Goal: Ask a question: Seek information or help from site administrators or community

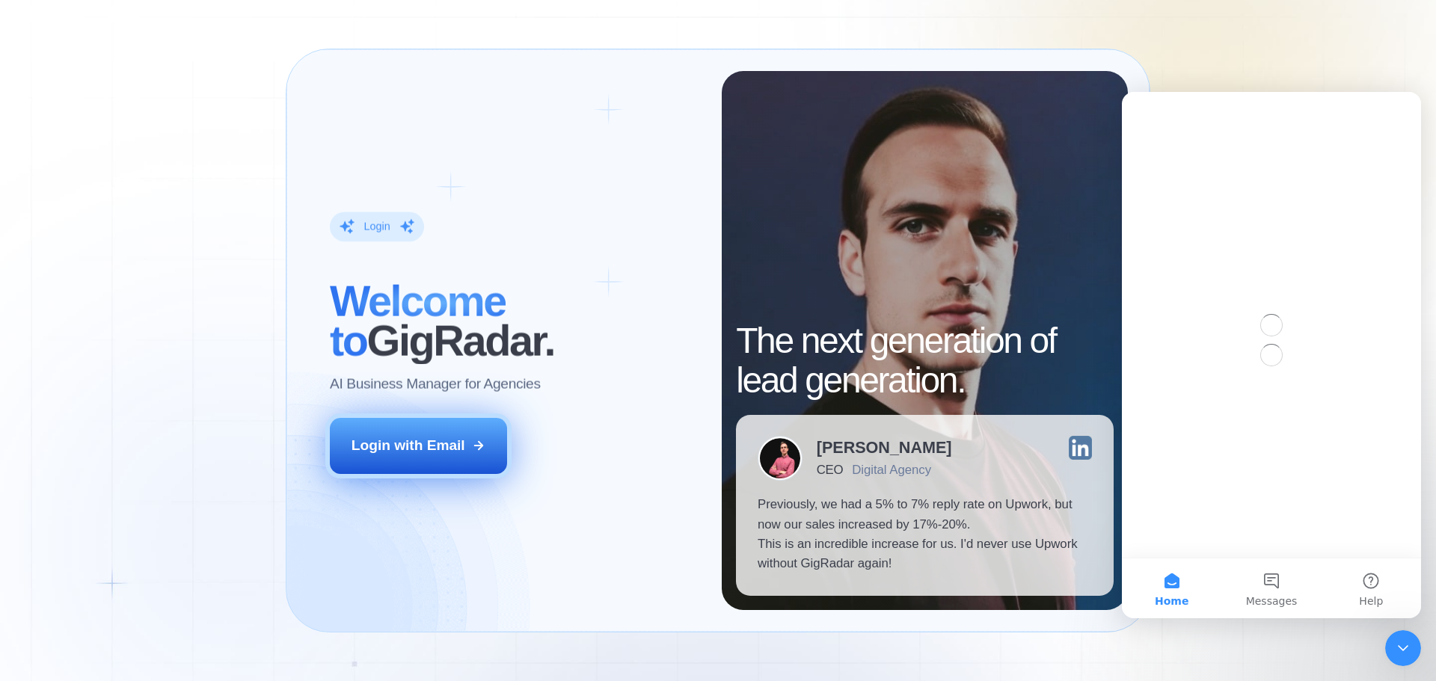
click at [457, 438] on div "Login with Email" at bounding box center [409, 445] width 114 height 19
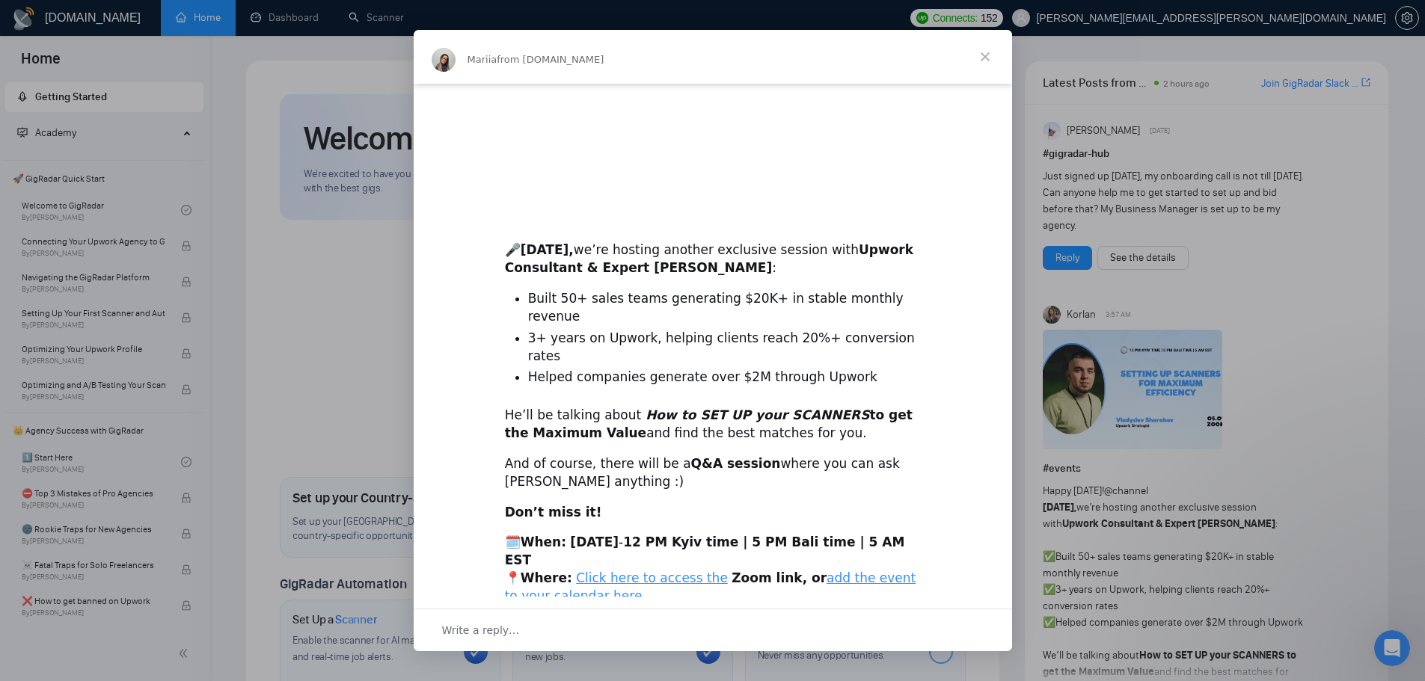
scroll to position [236, 0]
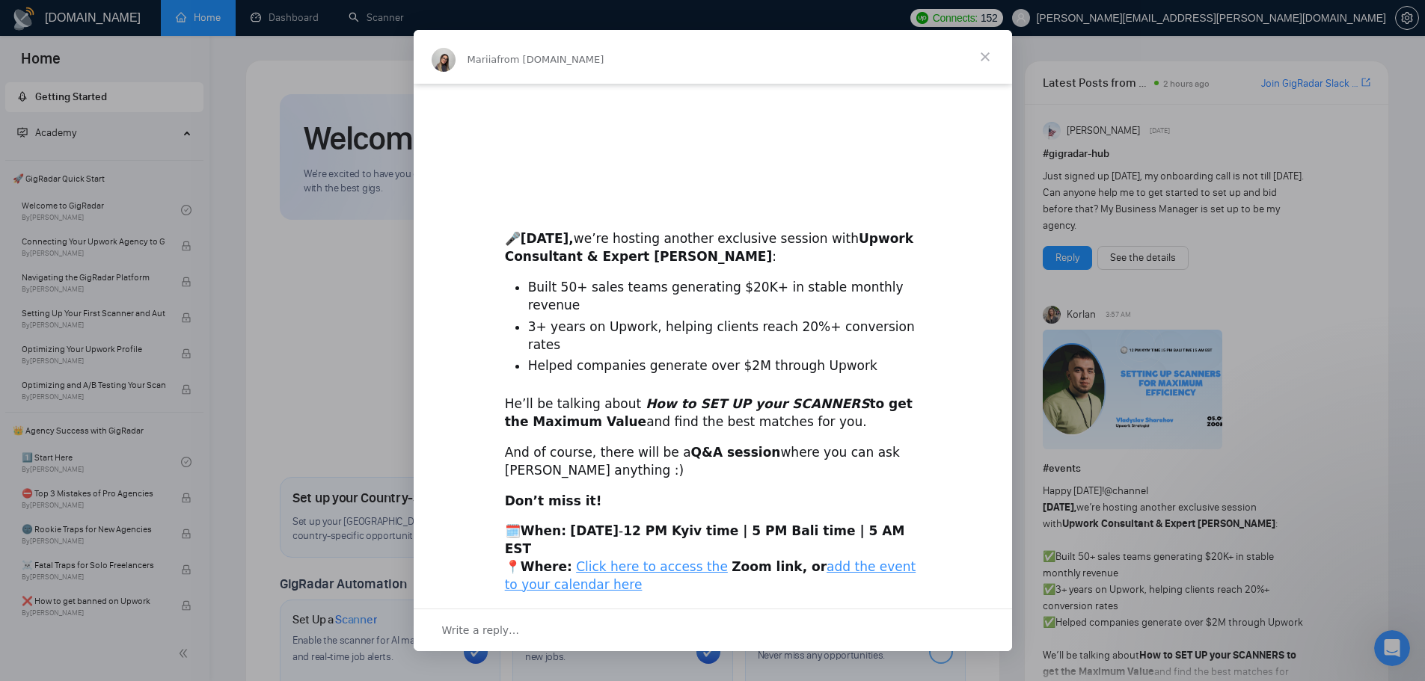
click at [1003, 52] on span "Close" at bounding box center [985, 57] width 54 height 54
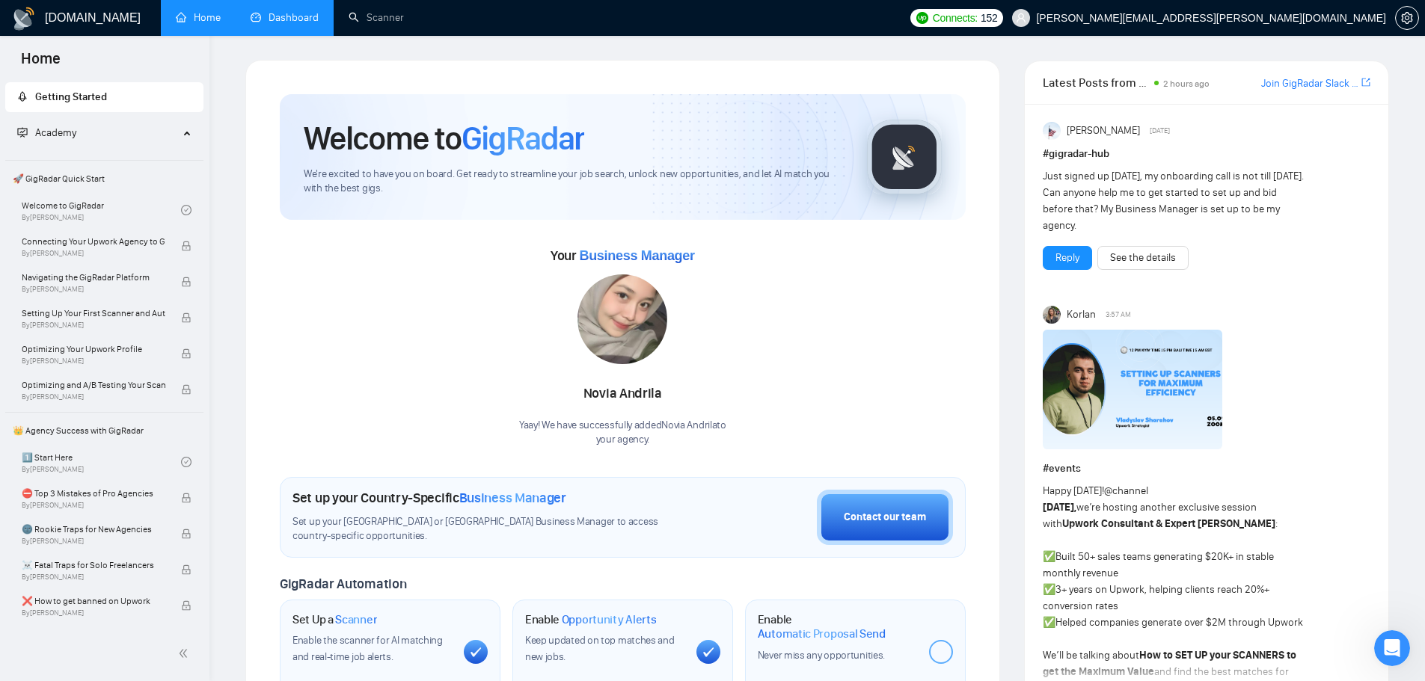
click at [285, 24] on link "Dashboard" at bounding box center [285, 17] width 68 height 13
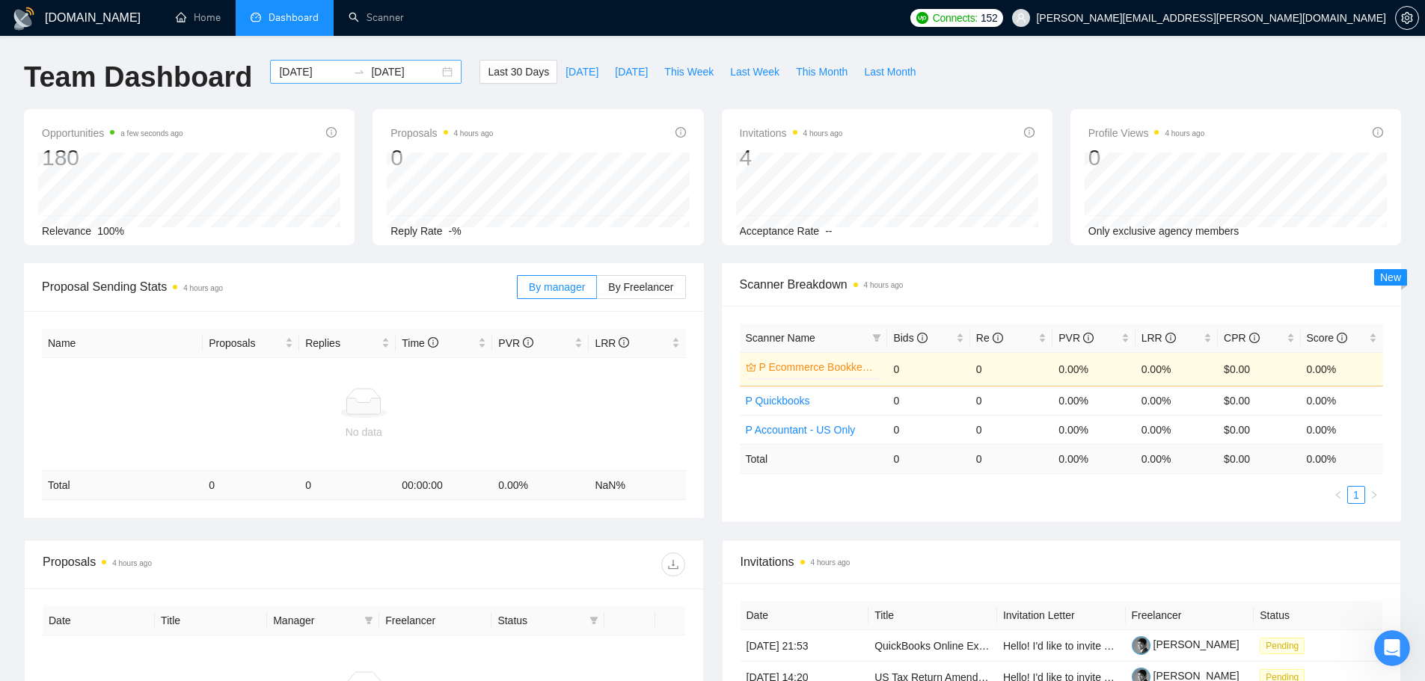
click at [316, 67] on input "2025-08-04" at bounding box center [313, 72] width 68 height 16
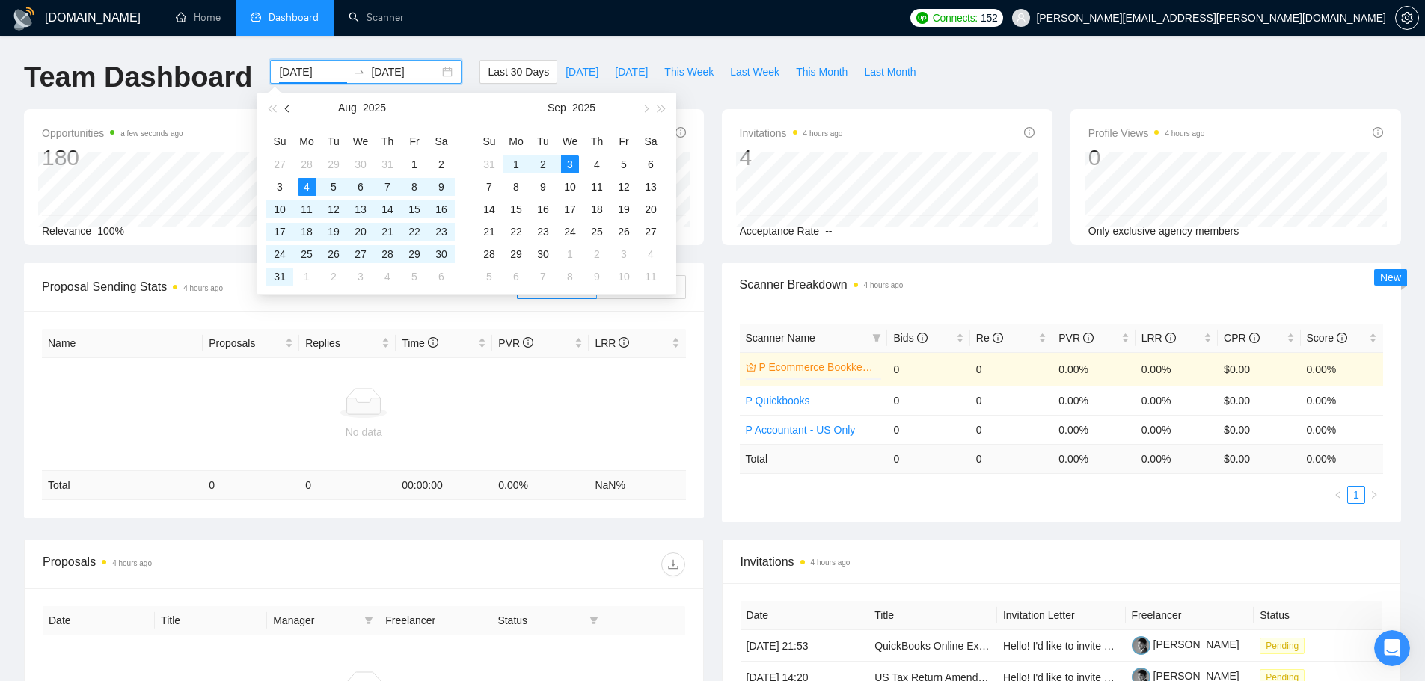
click at [287, 111] on span "button" at bounding box center [288, 108] width 7 height 7
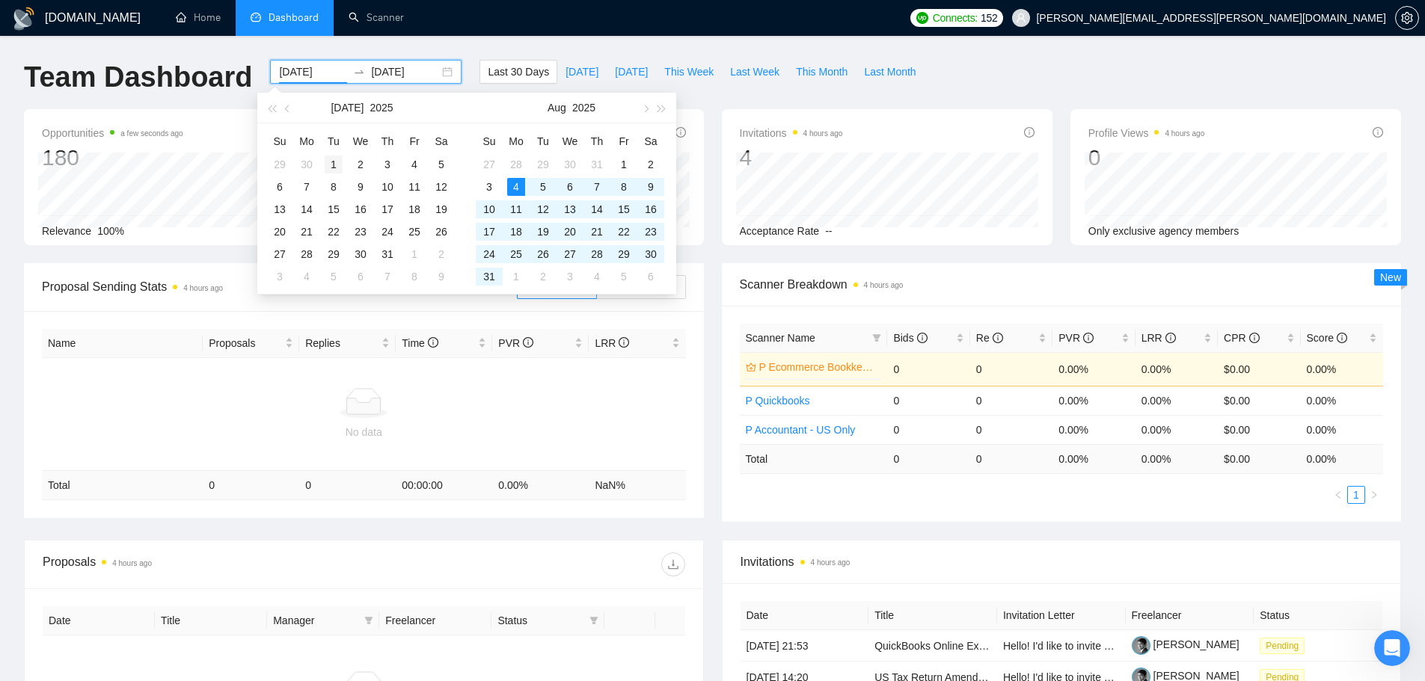
type input "2025-07-01"
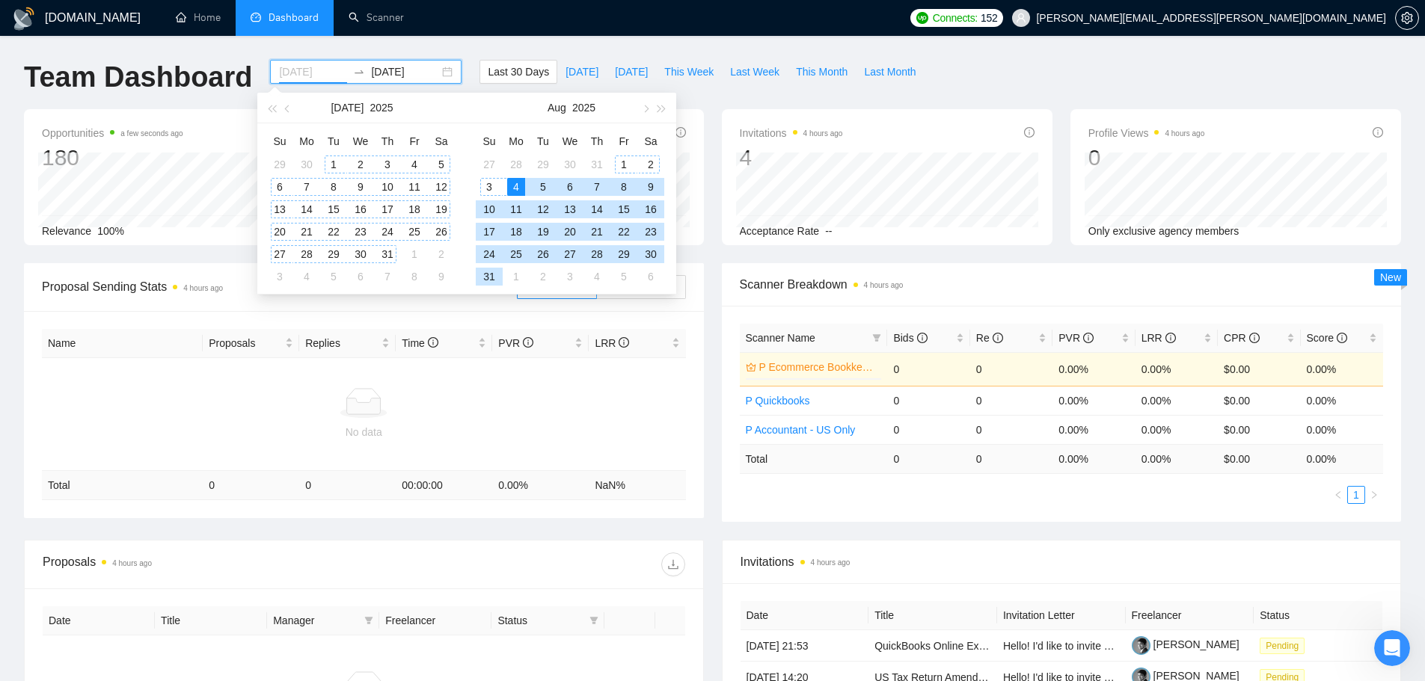
click at [334, 161] on div "1" at bounding box center [334, 165] width 18 height 18
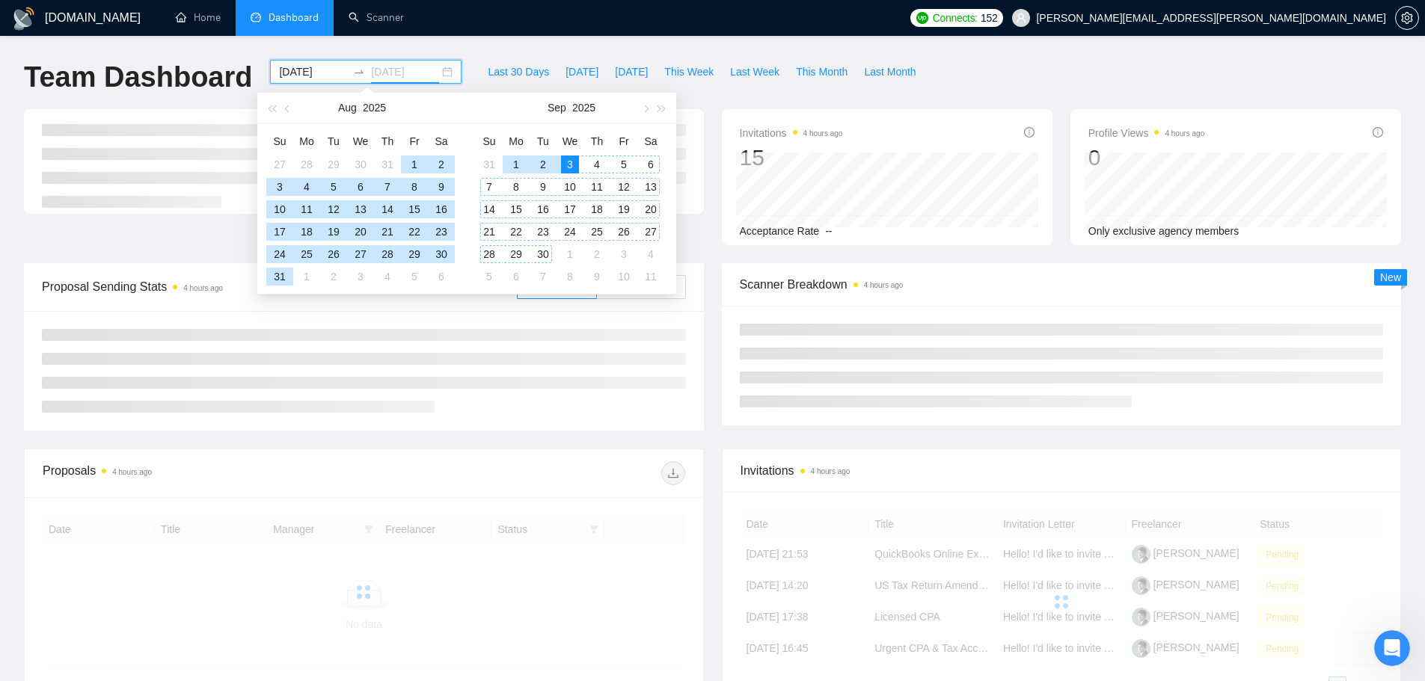
type input "2025-09-03"
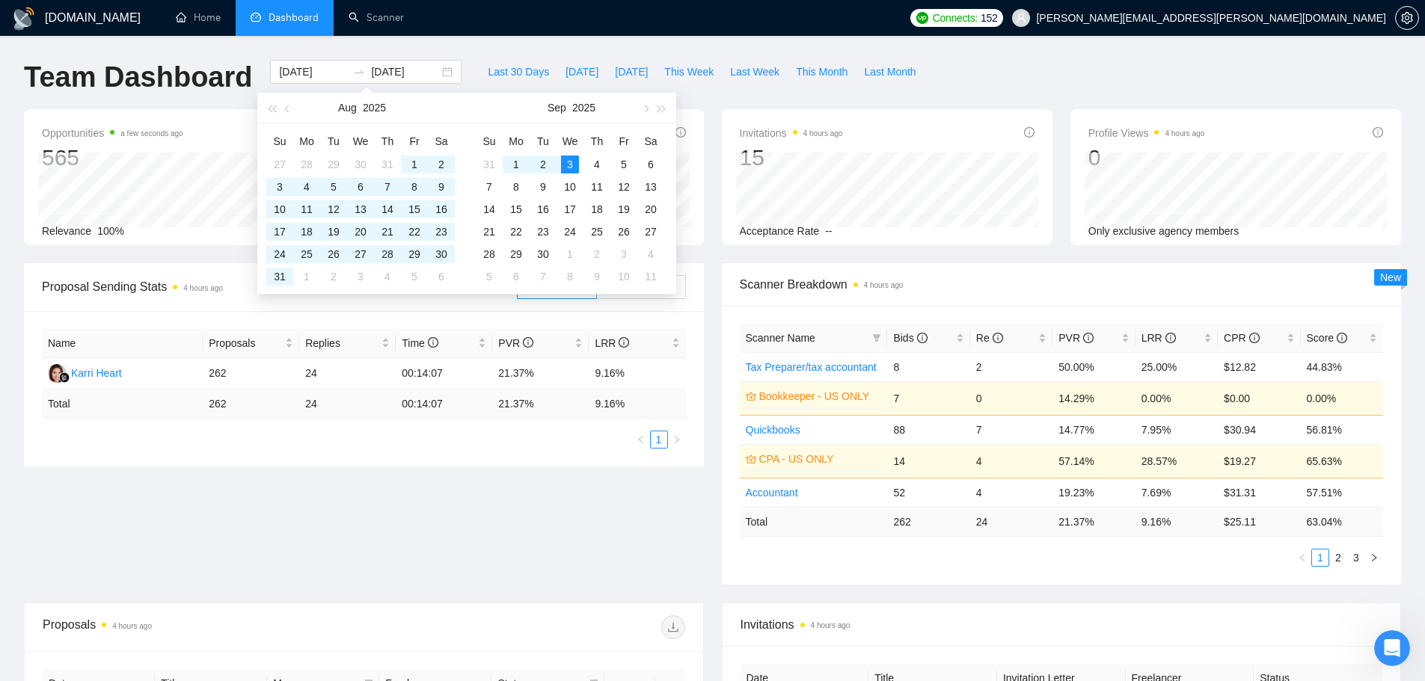
click at [480, 316] on div "Name Proposals Replies Time PVR LRR Karri Heart 262 24 00:14:07 21.37% 9.16% To…" at bounding box center [364, 389] width 680 height 156
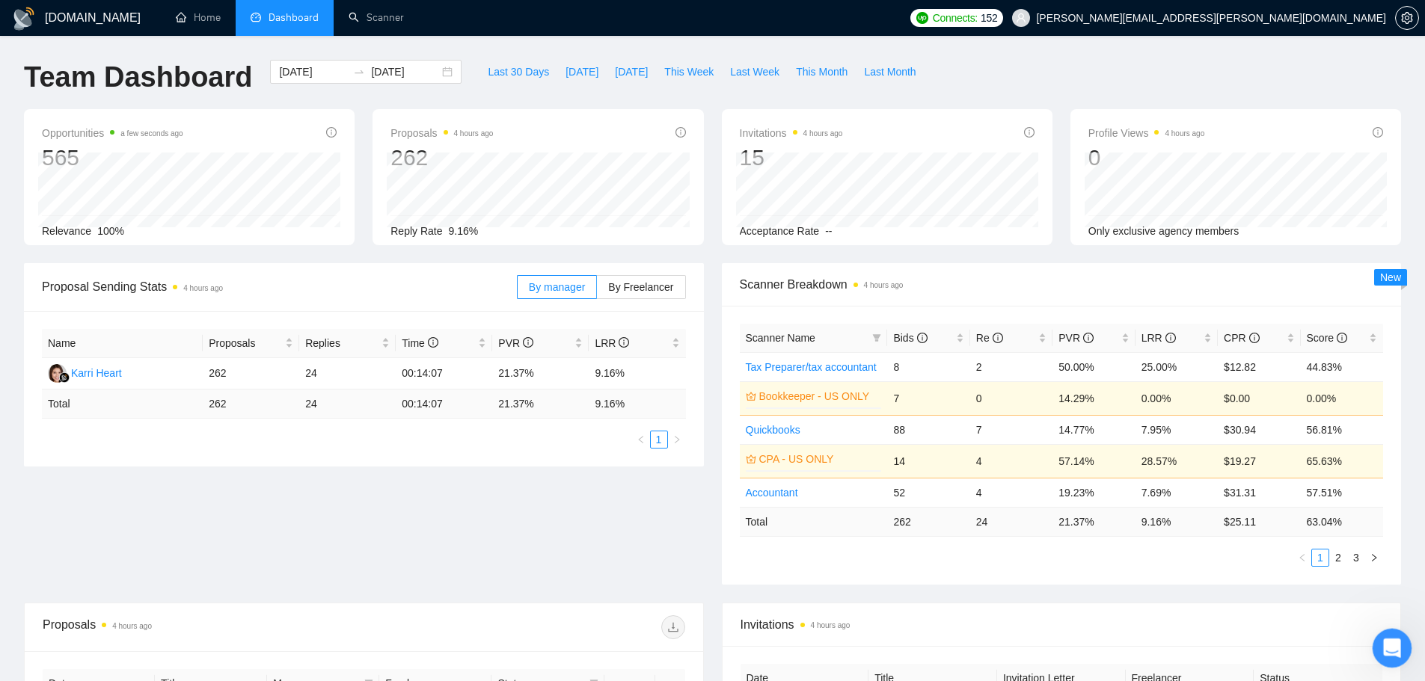
click at [1399, 645] on icon "Open Intercom Messenger" at bounding box center [1390, 646] width 25 height 25
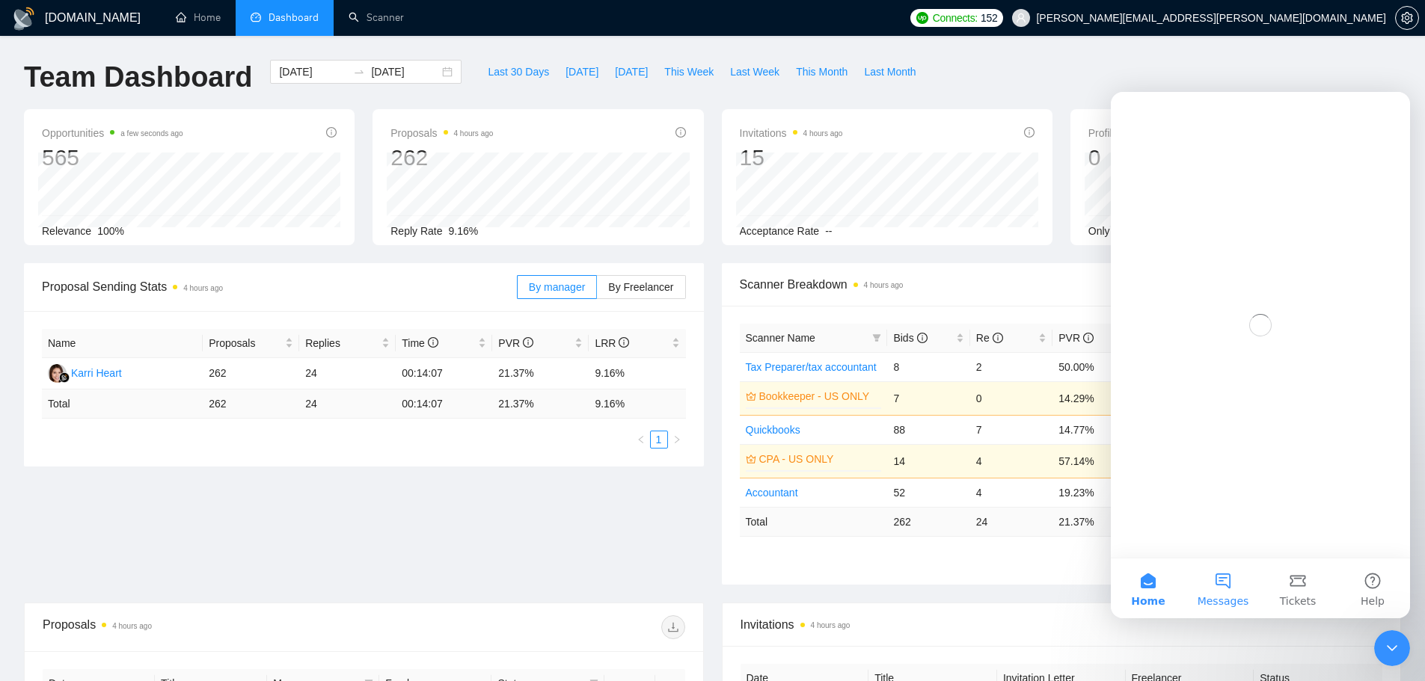
click at [1219, 592] on button "Messages" at bounding box center [1222, 589] width 75 height 60
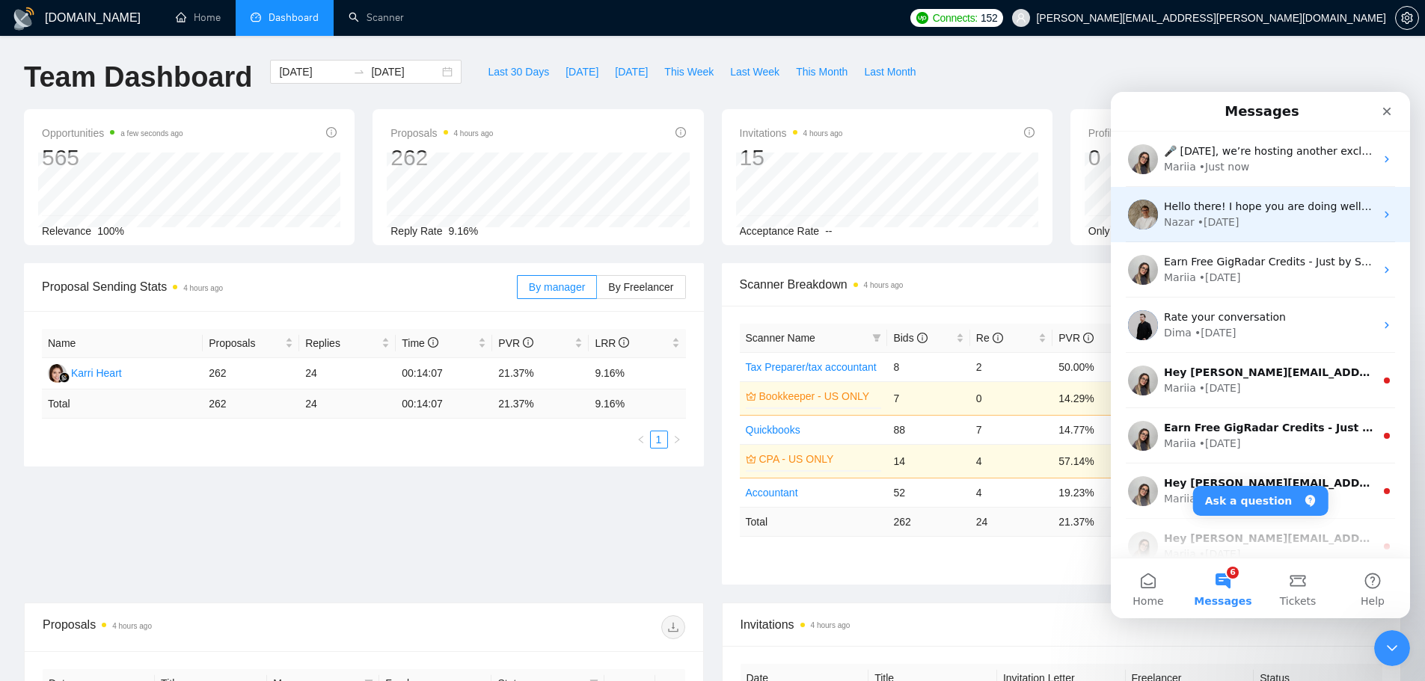
click at [1248, 223] on div "Nazar • 2w ago" at bounding box center [1269, 223] width 211 height 16
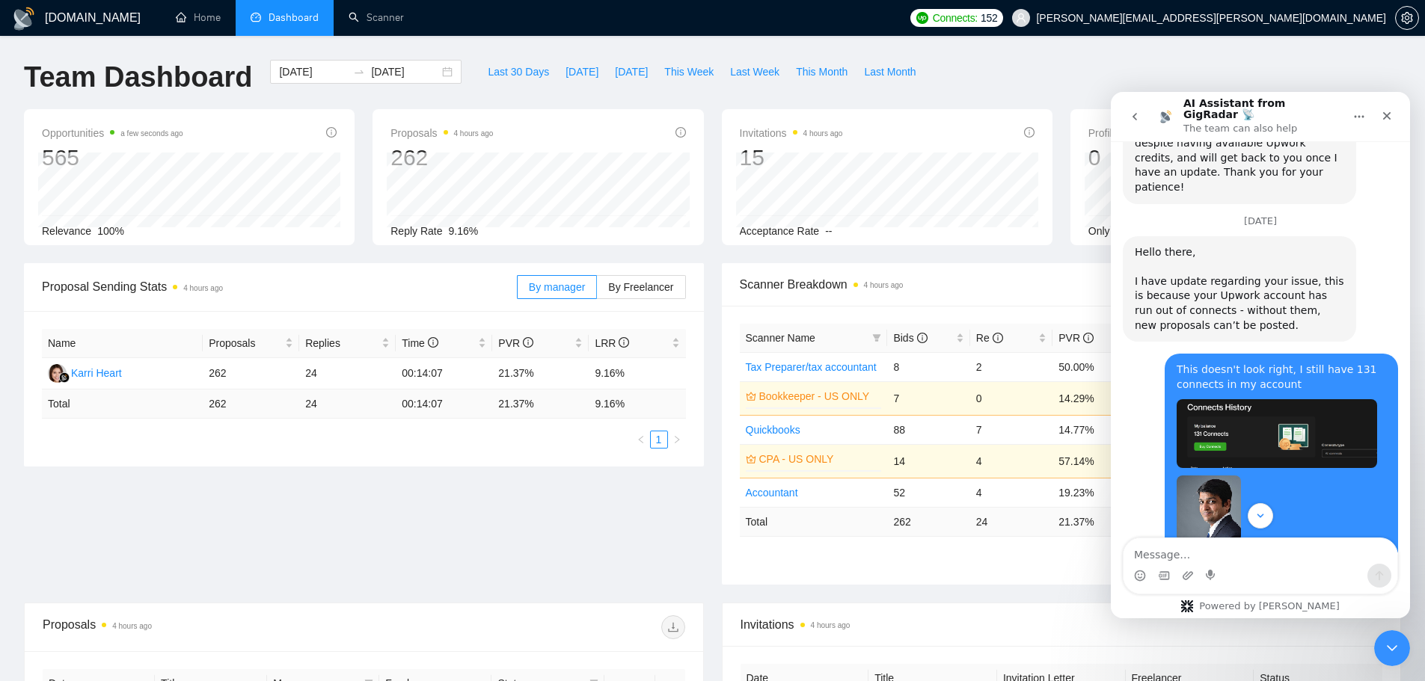
scroll to position [936, 0]
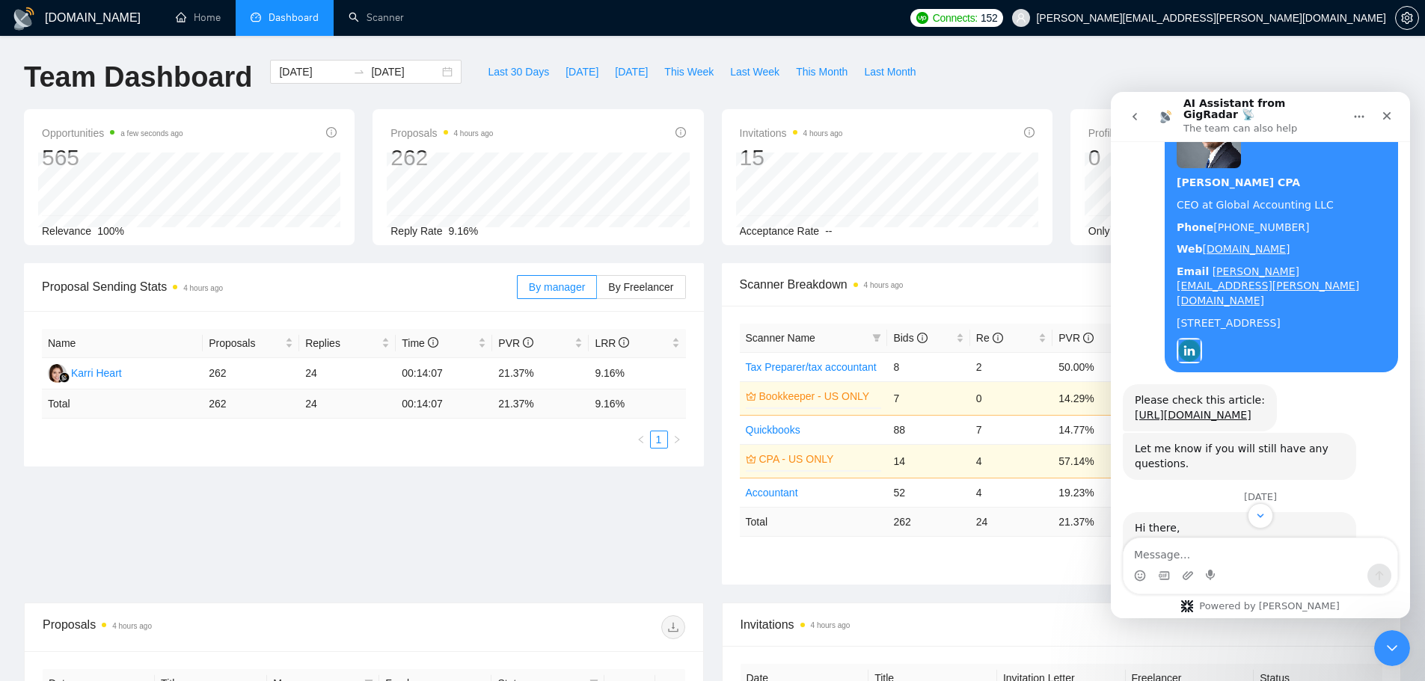
click at [1202, 549] on textarea "Message…" at bounding box center [1260, 551] width 274 height 25
type textarea "Why jopb po"
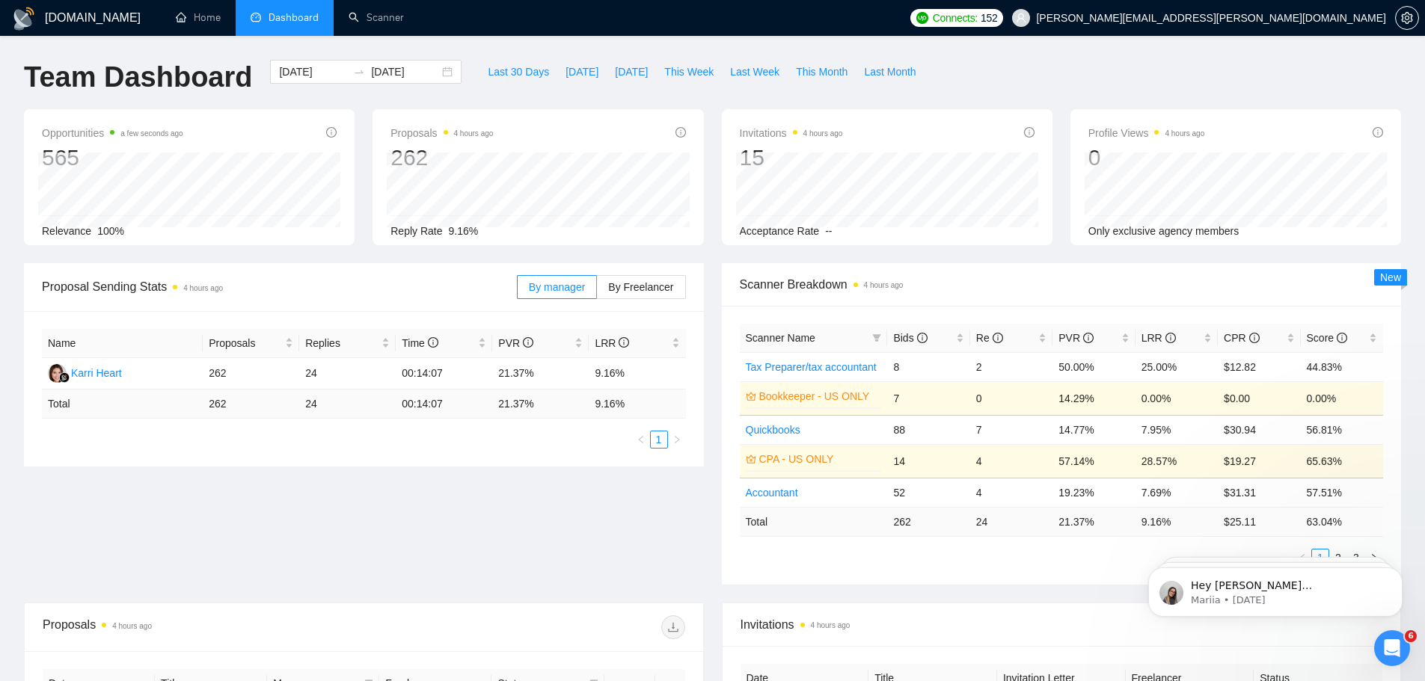
scroll to position [1235, 0]
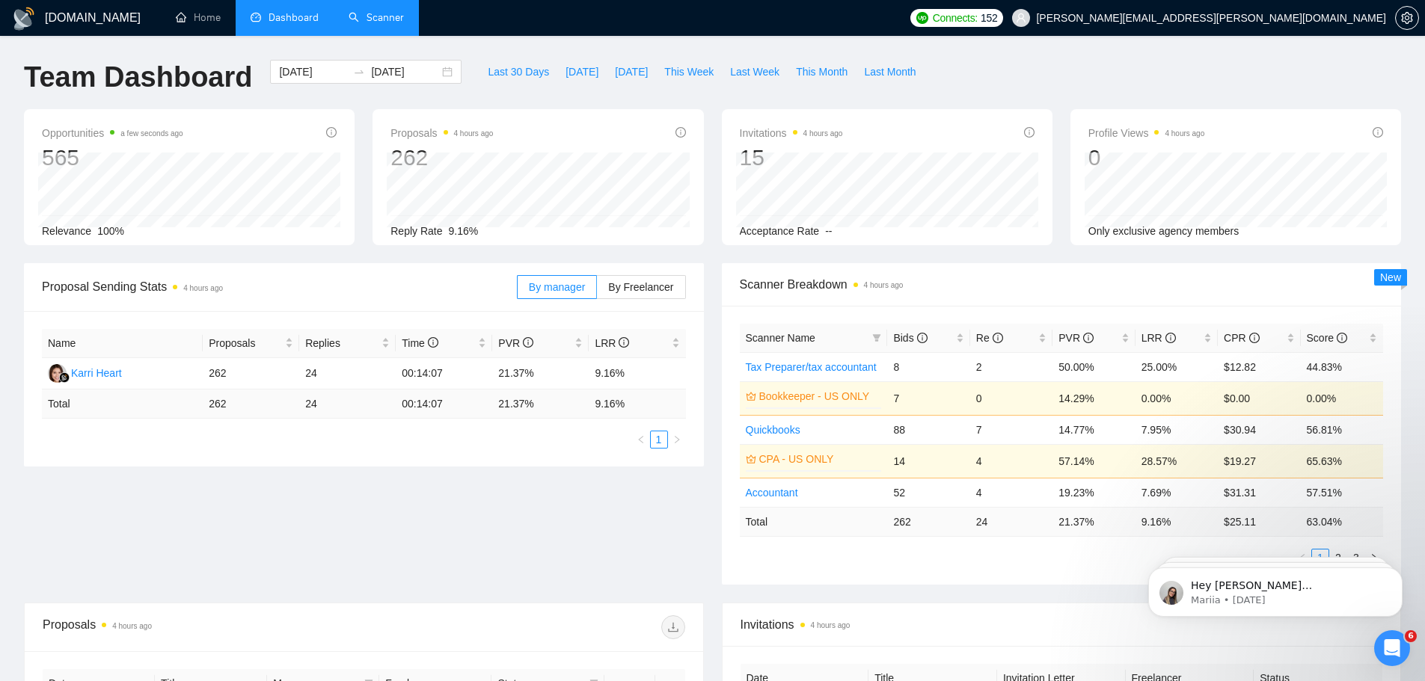
click at [384, 14] on link "Scanner" at bounding box center [376, 17] width 55 height 13
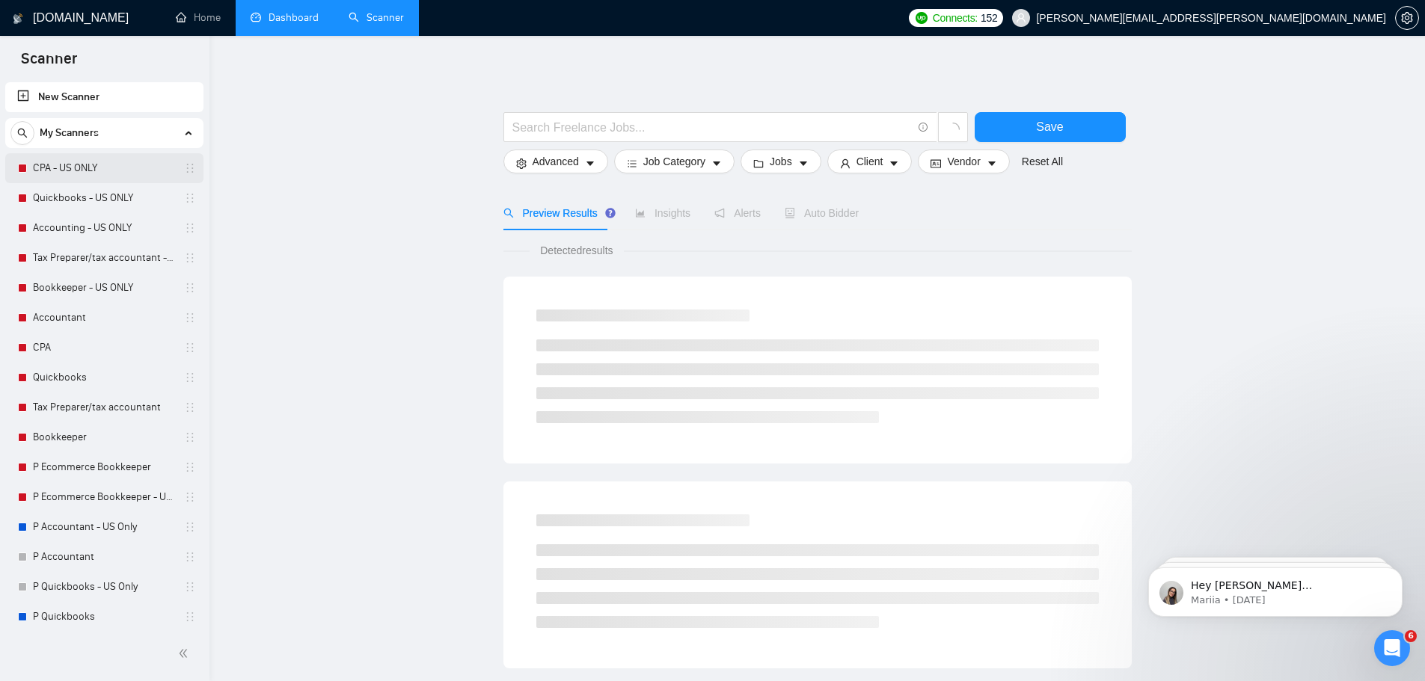
click at [81, 172] on link "CPA - US ONLY" at bounding box center [104, 168] width 142 height 30
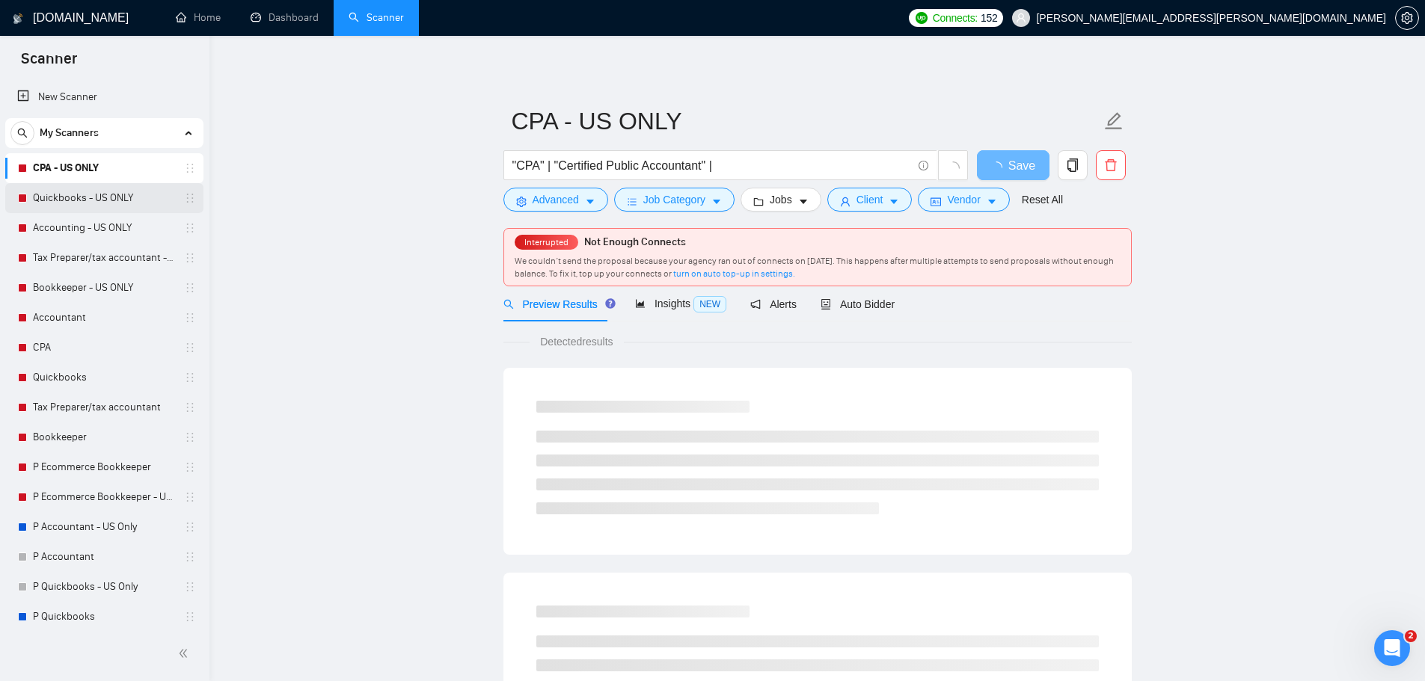
click at [82, 203] on link "Quickbooks - US ONLY" at bounding box center [104, 198] width 142 height 30
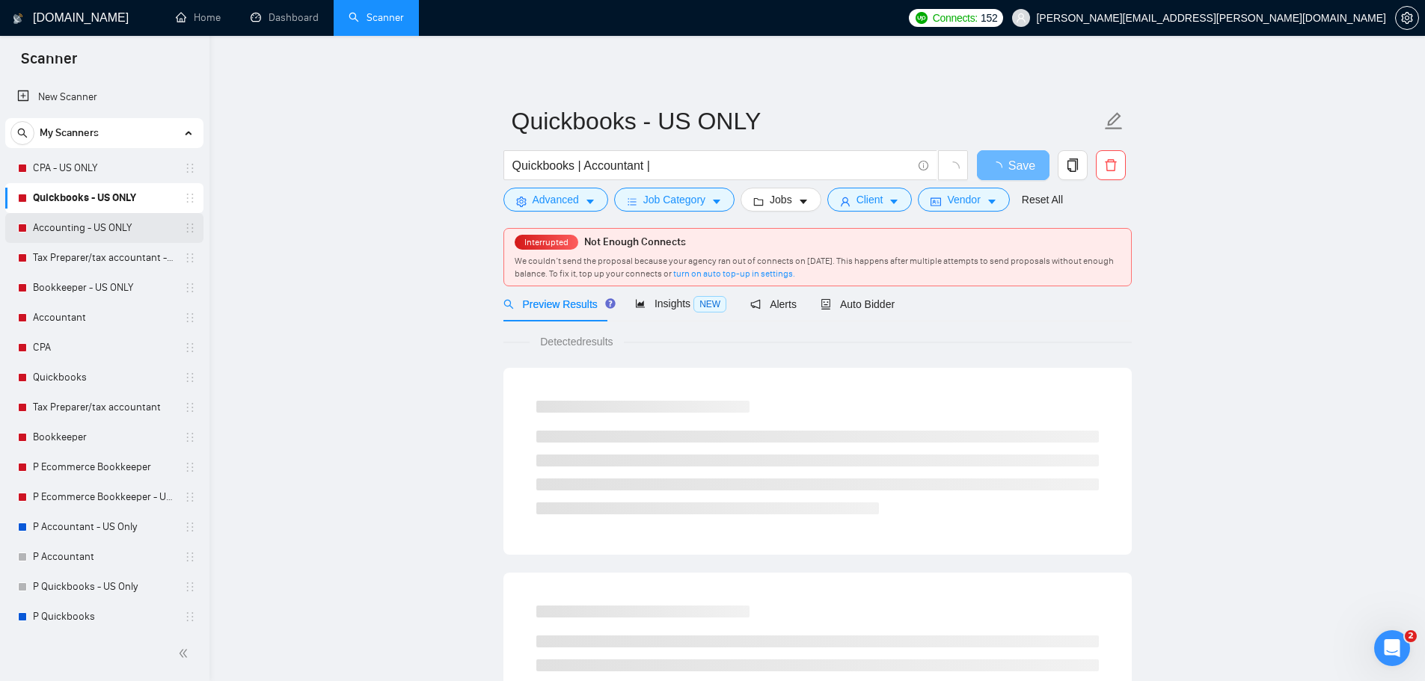
click at [84, 220] on link "Accounting - US ONLY" at bounding box center [104, 228] width 142 height 30
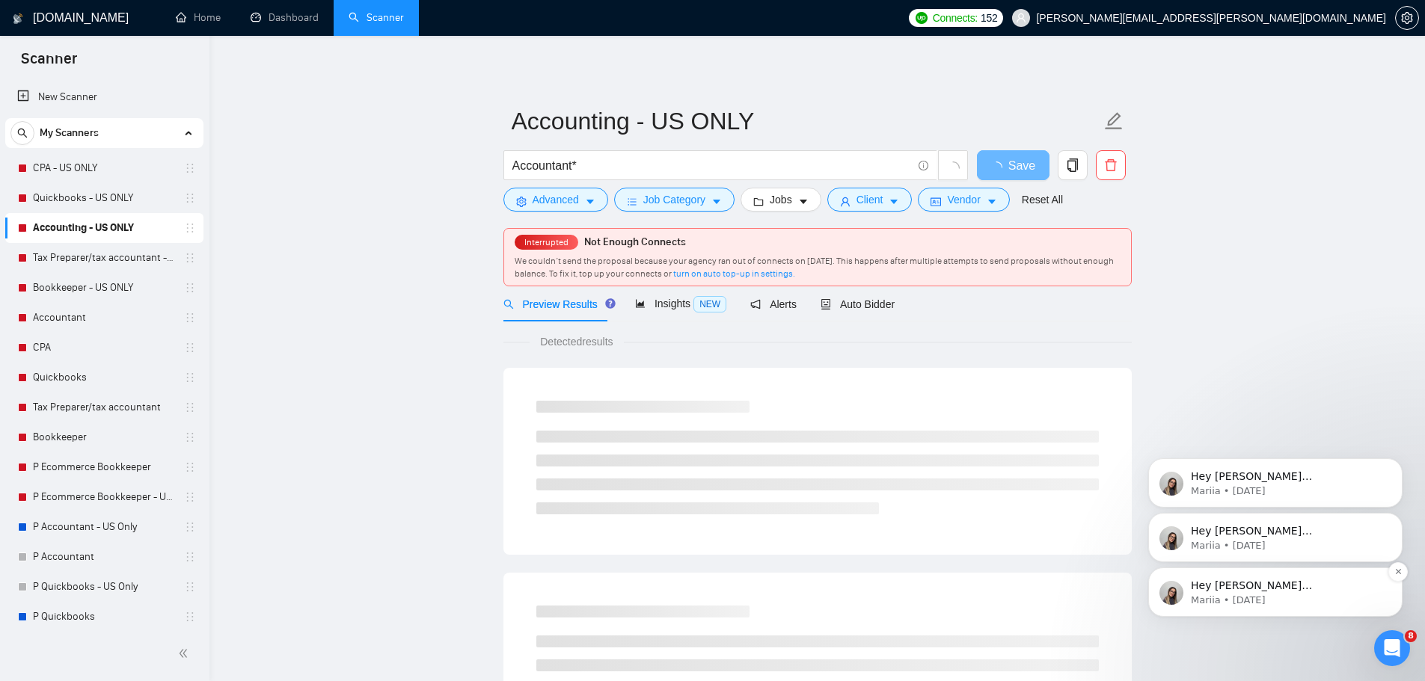
click at [1222, 595] on p "Mariia • [DATE]" at bounding box center [1287, 600] width 193 height 13
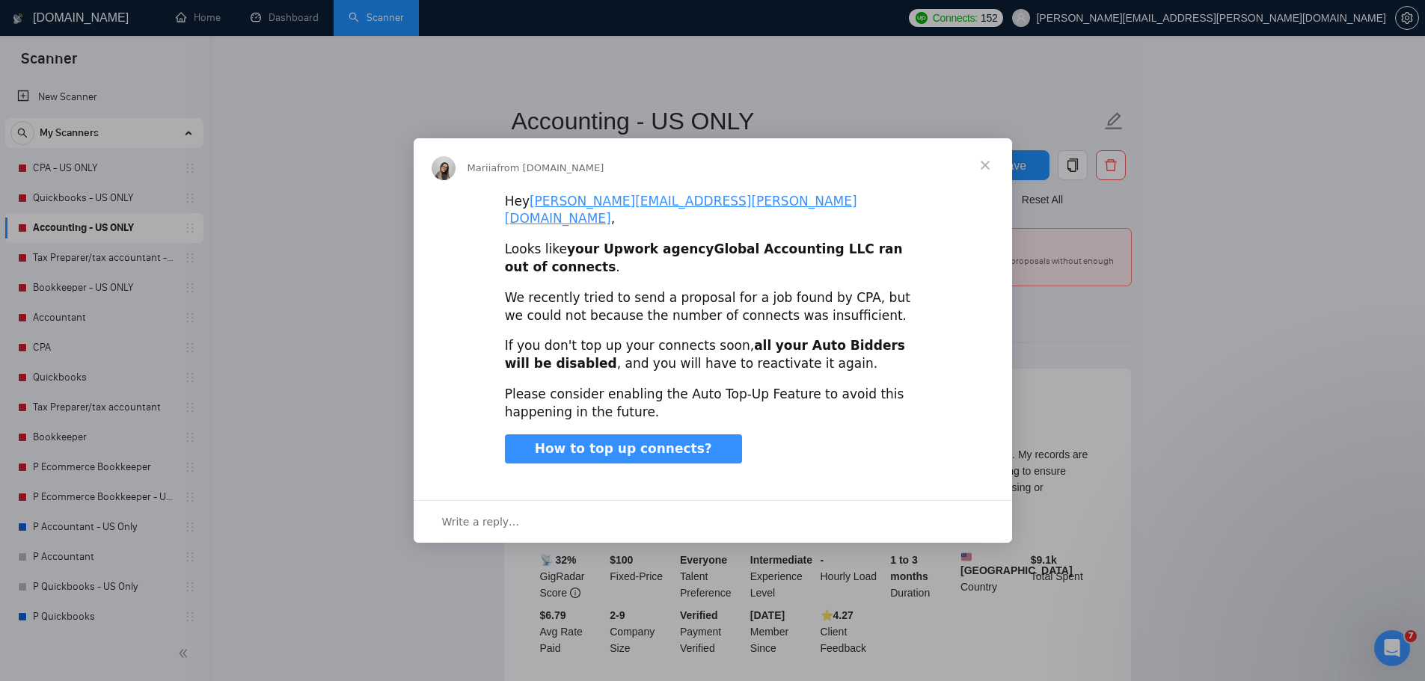
click at [982, 171] on span "Close" at bounding box center [985, 165] width 54 height 54
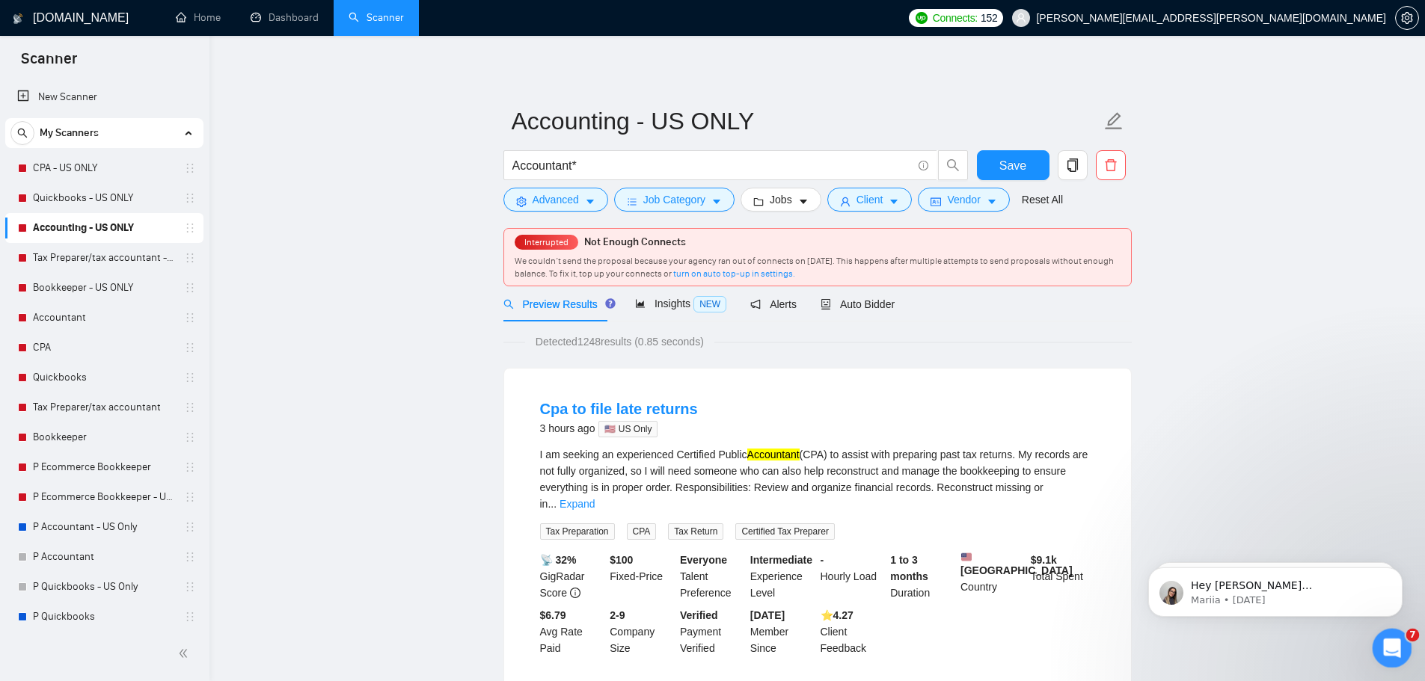
click at [1382, 647] on icon "Open Intercom Messenger" at bounding box center [1390, 646] width 25 height 25
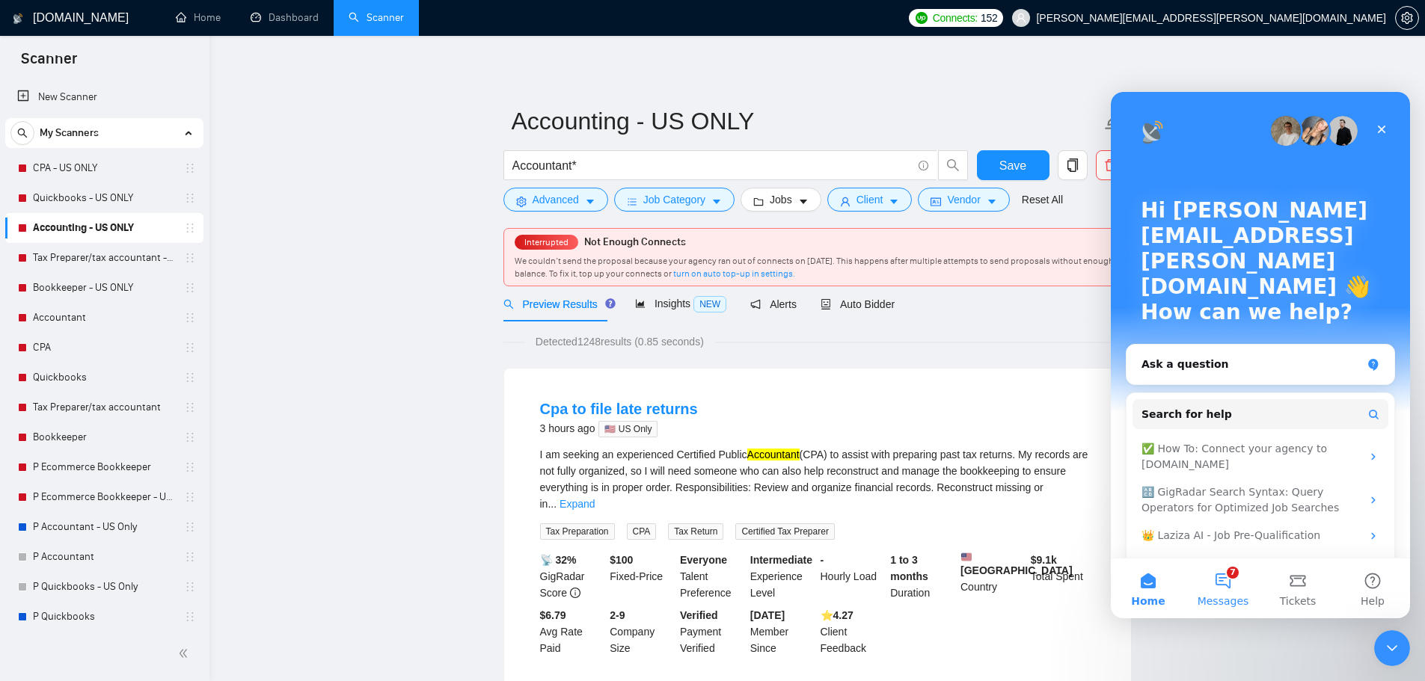
click at [1239, 586] on button "7 Messages" at bounding box center [1222, 589] width 75 height 60
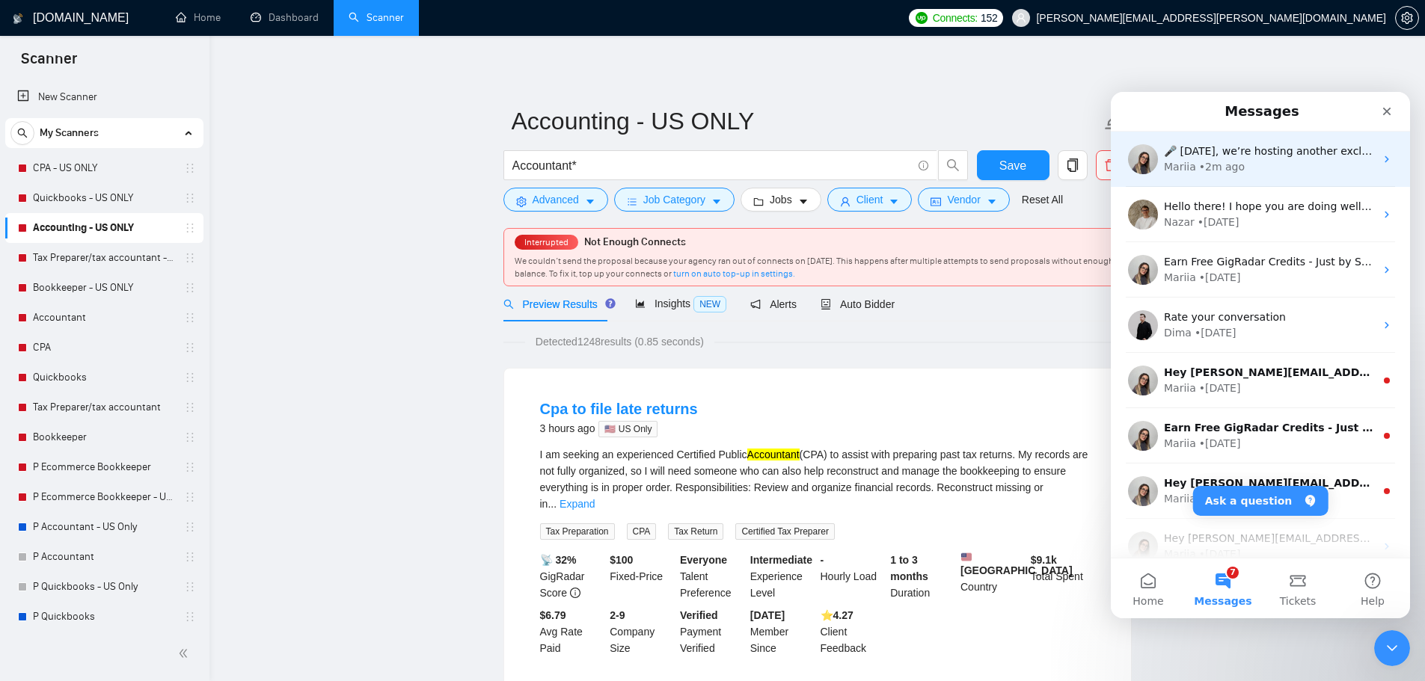
click at [1271, 165] on div "Mariia • 2m ago" at bounding box center [1269, 167] width 211 height 16
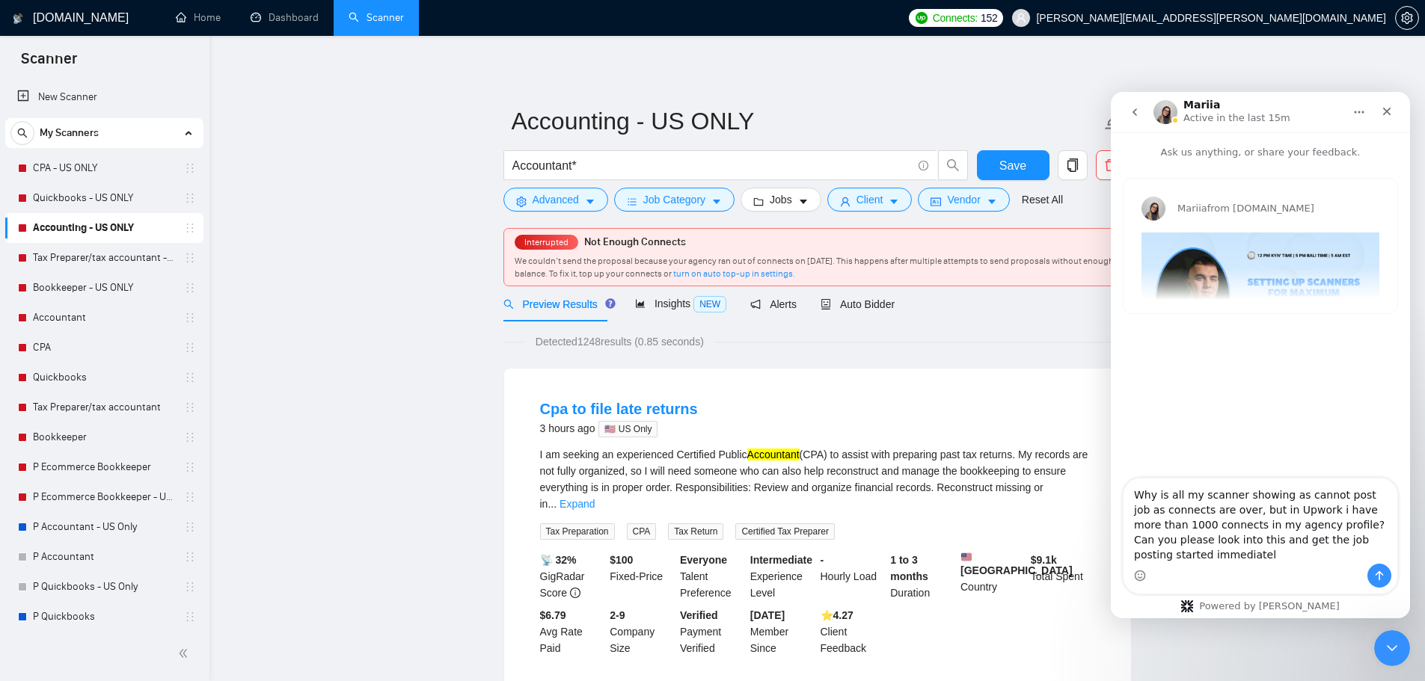
type textarea "Why is all my scanner showing as cannot post job as connects are over, but in U…"
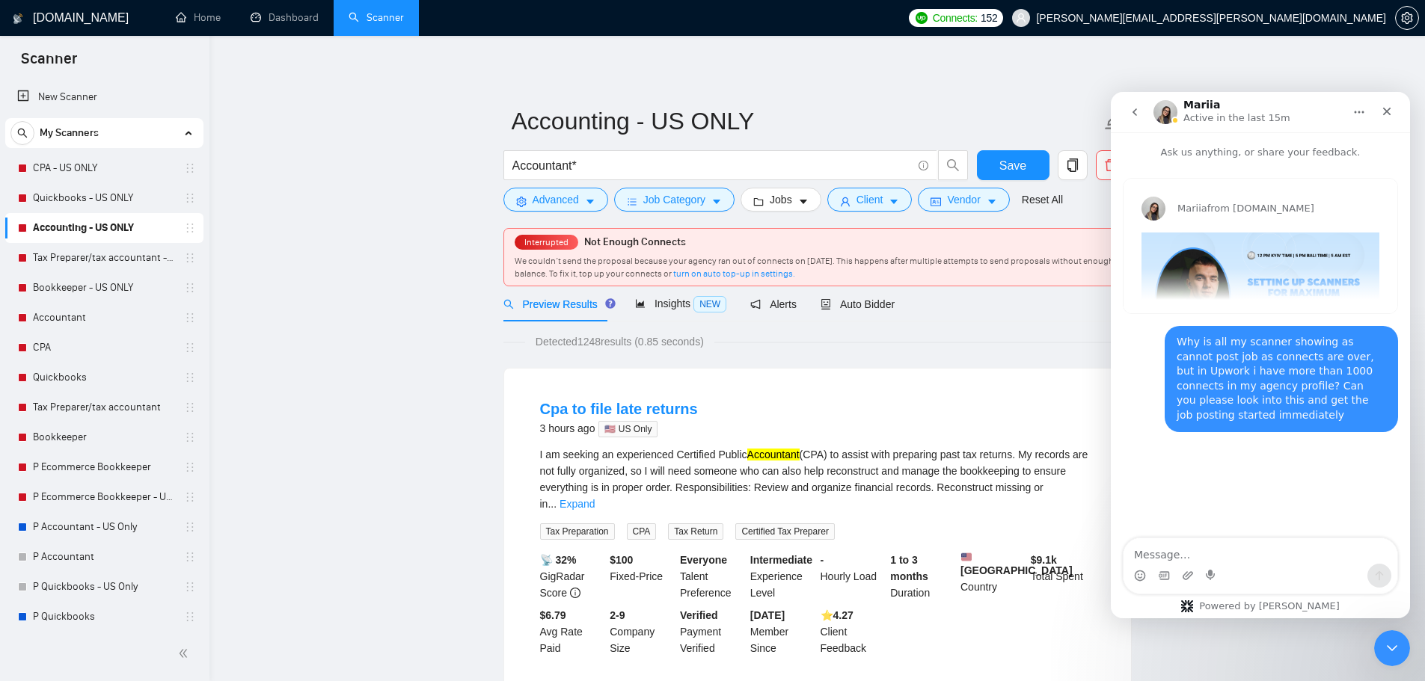
scroll to position [224, 0]
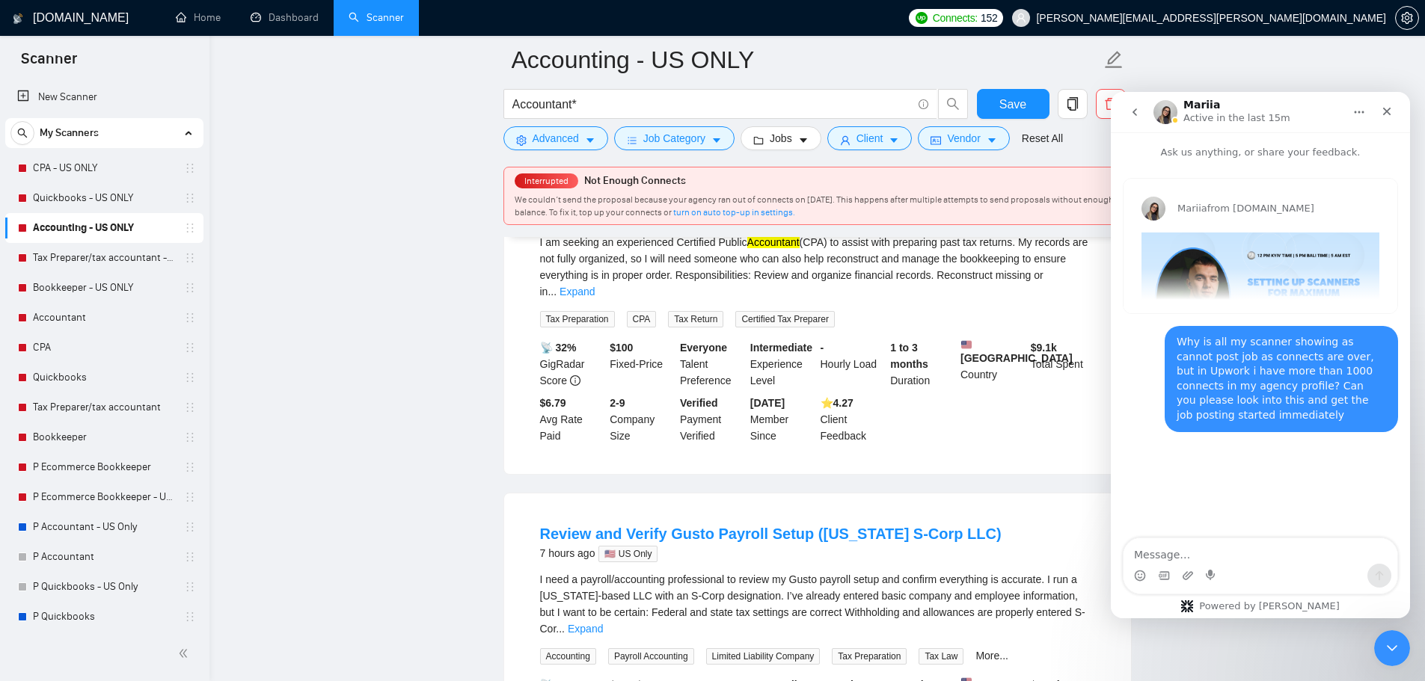
click at [1271, 266] on img "Mariia says…" at bounding box center [1260, 300] width 238 height 135
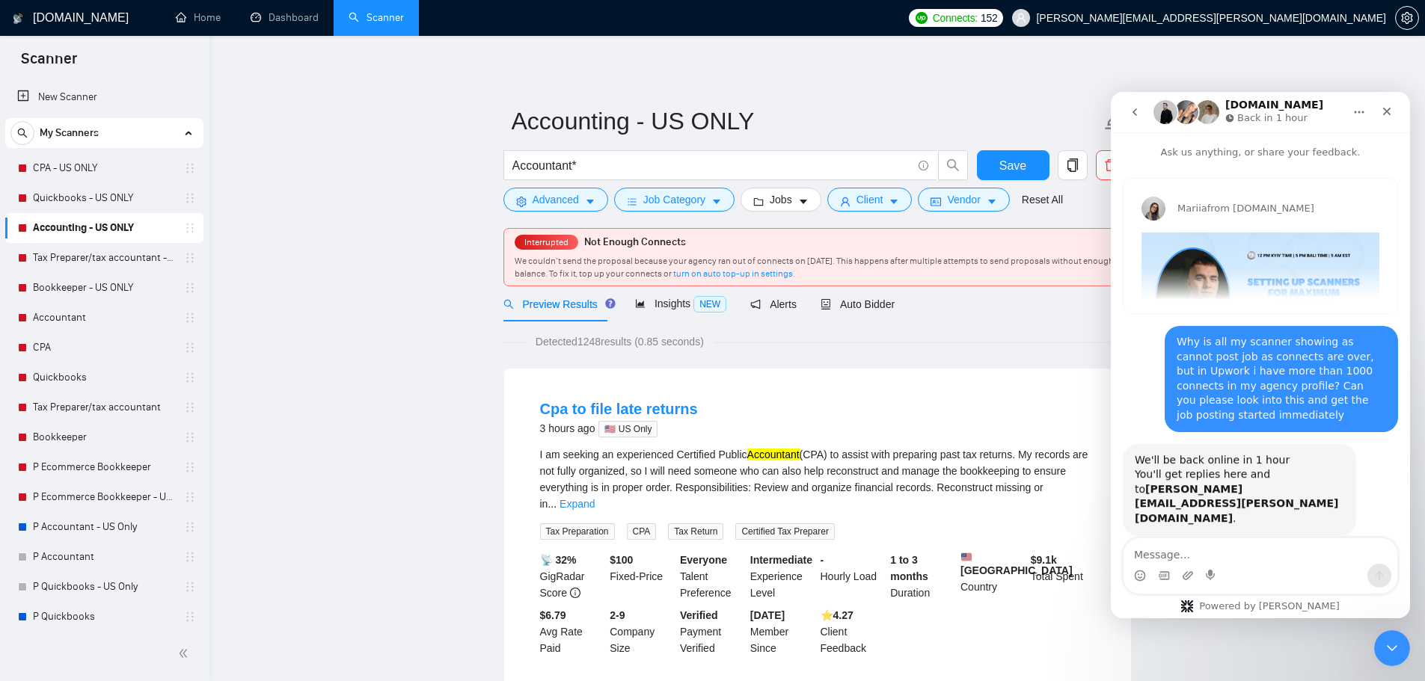
scroll to position [26, 0]
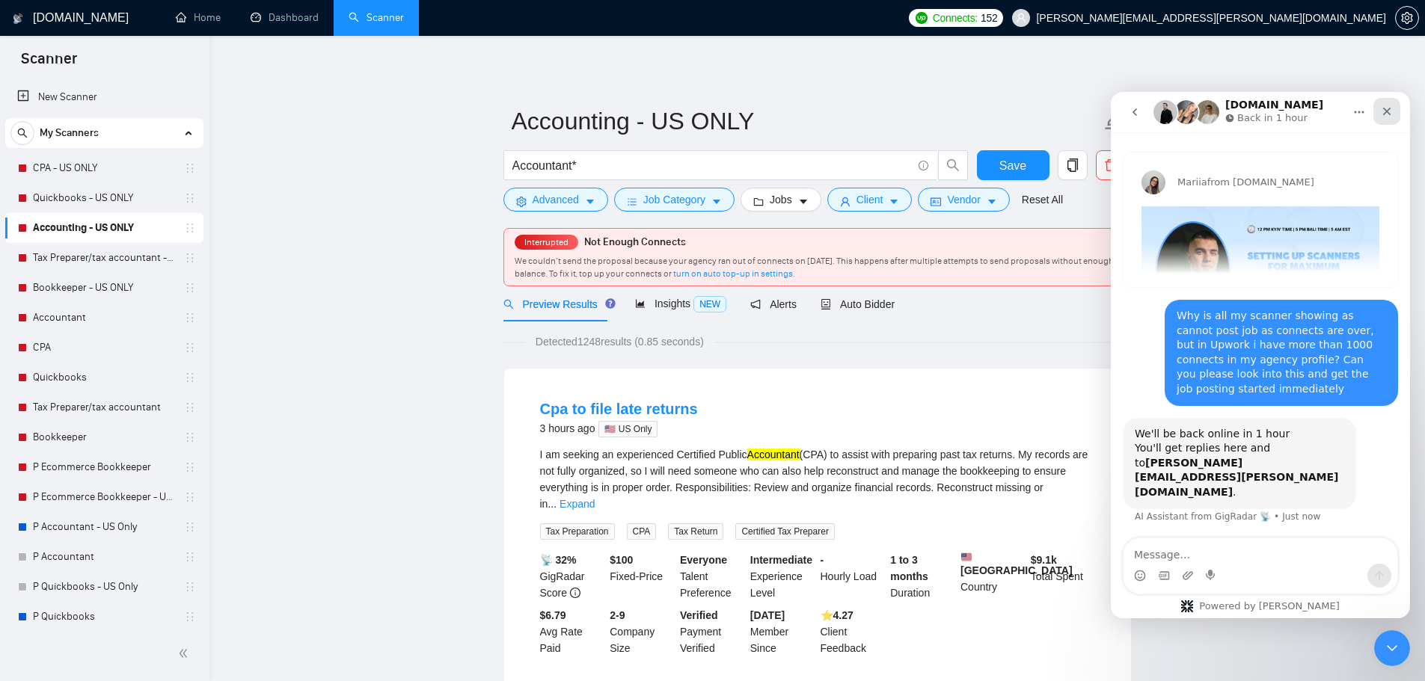
click at [1387, 113] on icon "Close" at bounding box center [1387, 112] width 8 height 8
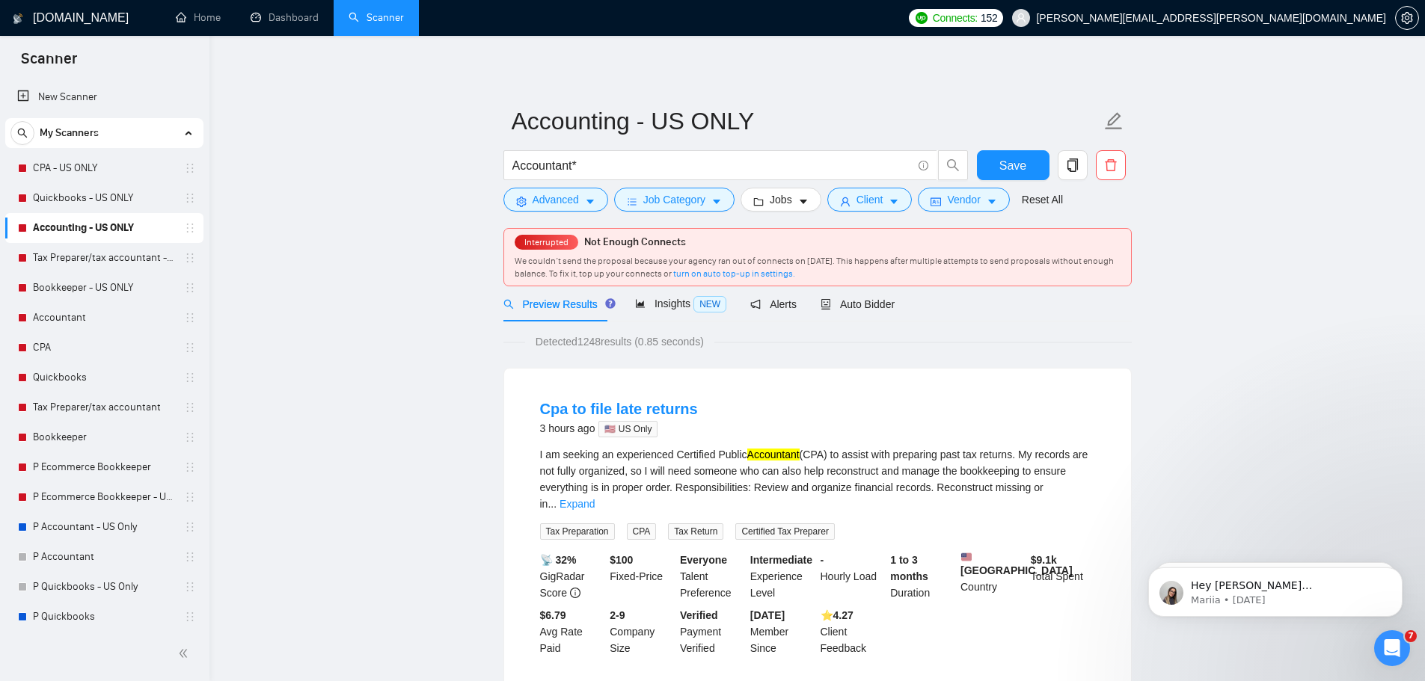
scroll to position [0, 0]
click at [978, 23] on span "Connects:" at bounding box center [955, 18] width 45 height 16
drag, startPoint x: 1394, startPoint y: 99, endPoint x: 1212, endPoint y: 109, distance: 182.1
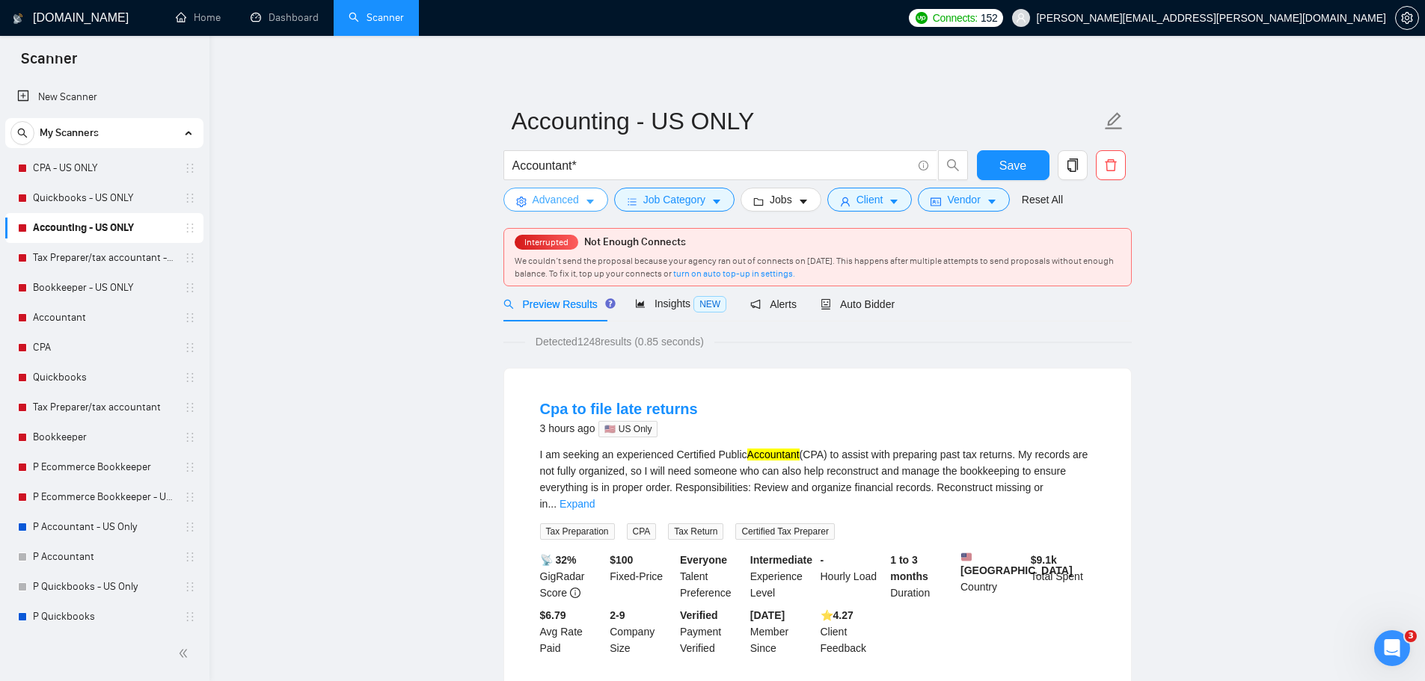
click at [568, 199] on span "Advanced" at bounding box center [556, 199] width 46 height 16
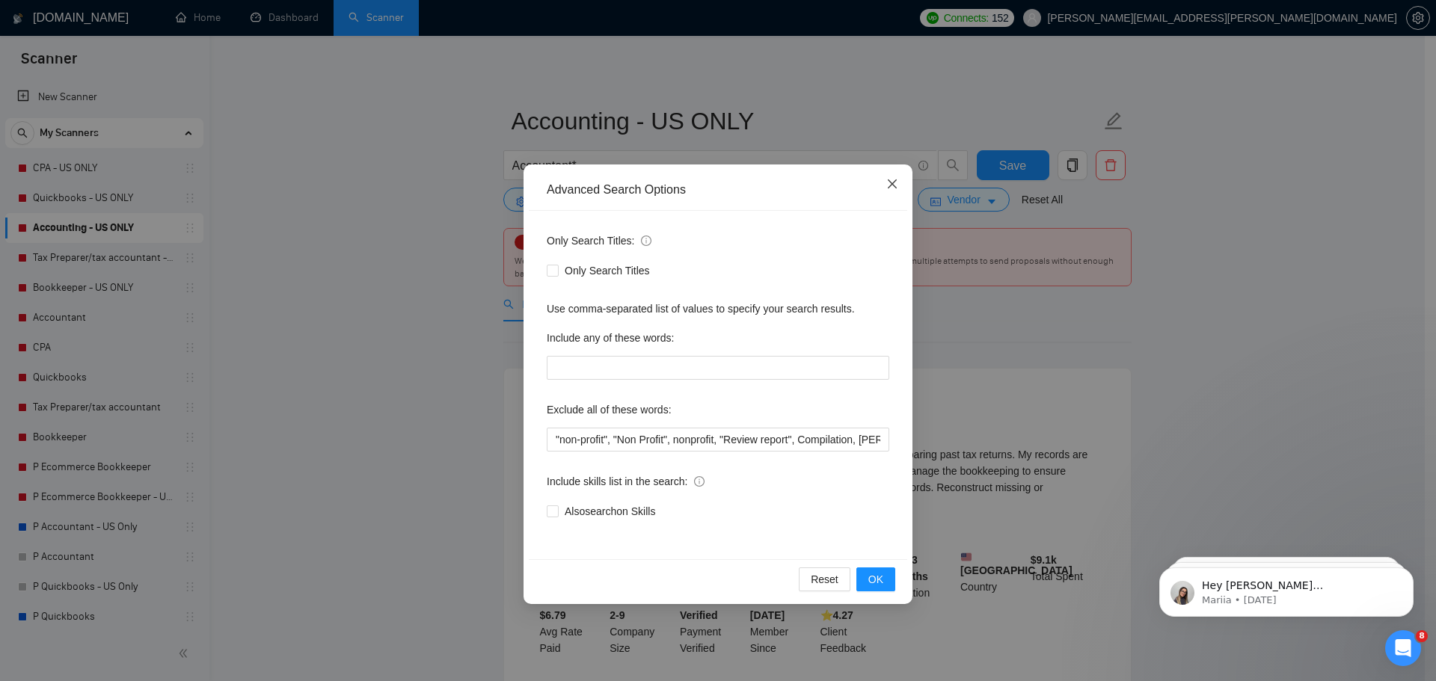
drag, startPoint x: 886, startPoint y: 188, endPoint x: 895, endPoint y: 200, distance: 15.0
click at [887, 191] on span "Close" at bounding box center [892, 185] width 40 height 40
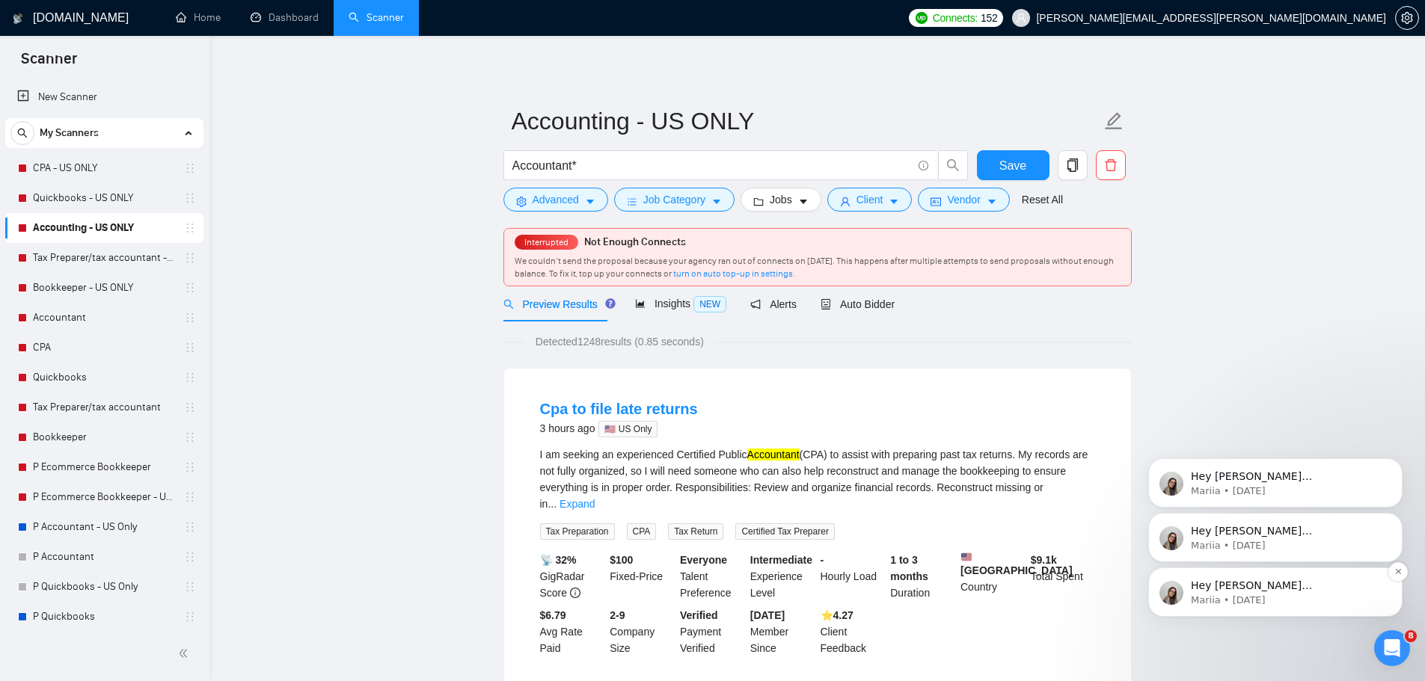
click at [1288, 601] on p "Mariia • [DATE]" at bounding box center [1287, 600] width 193 height 13
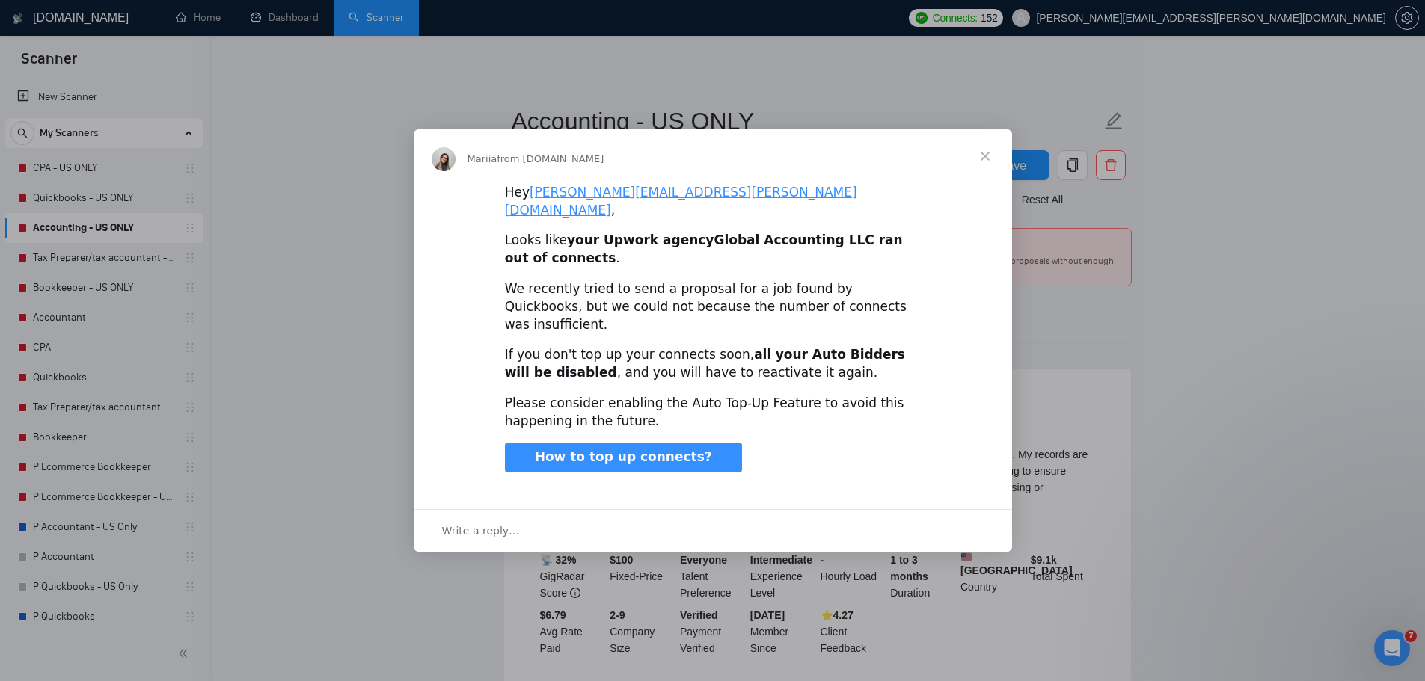
click at [990, 177] on span "Close" at bounding box center [985, 156] width 54 height 54
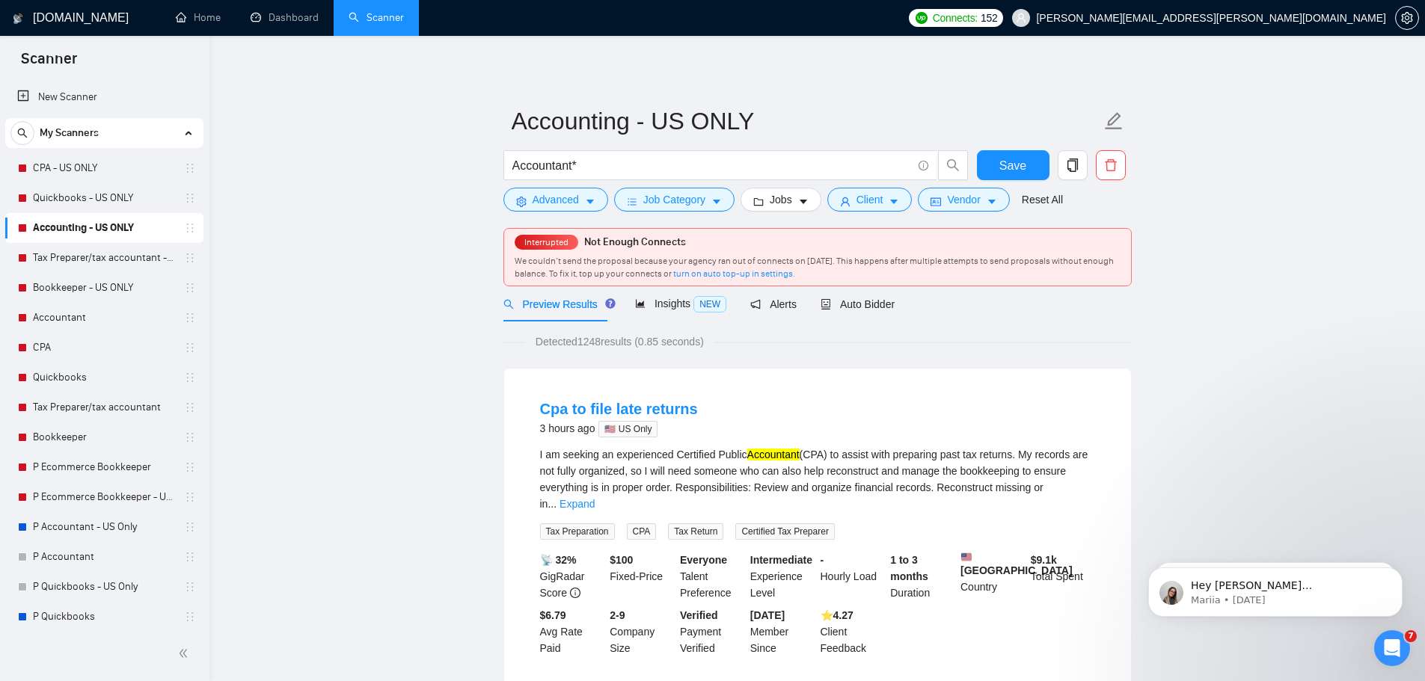
drag, startPoint x: 2500, startPoint y: 1168, endPoint x: 1368, endPoint y: 645, distance: 1247.3
click at [1383, 638] on icon "Open Intercom Messenger" at bounding box center [1390, 646] width 25 height 25
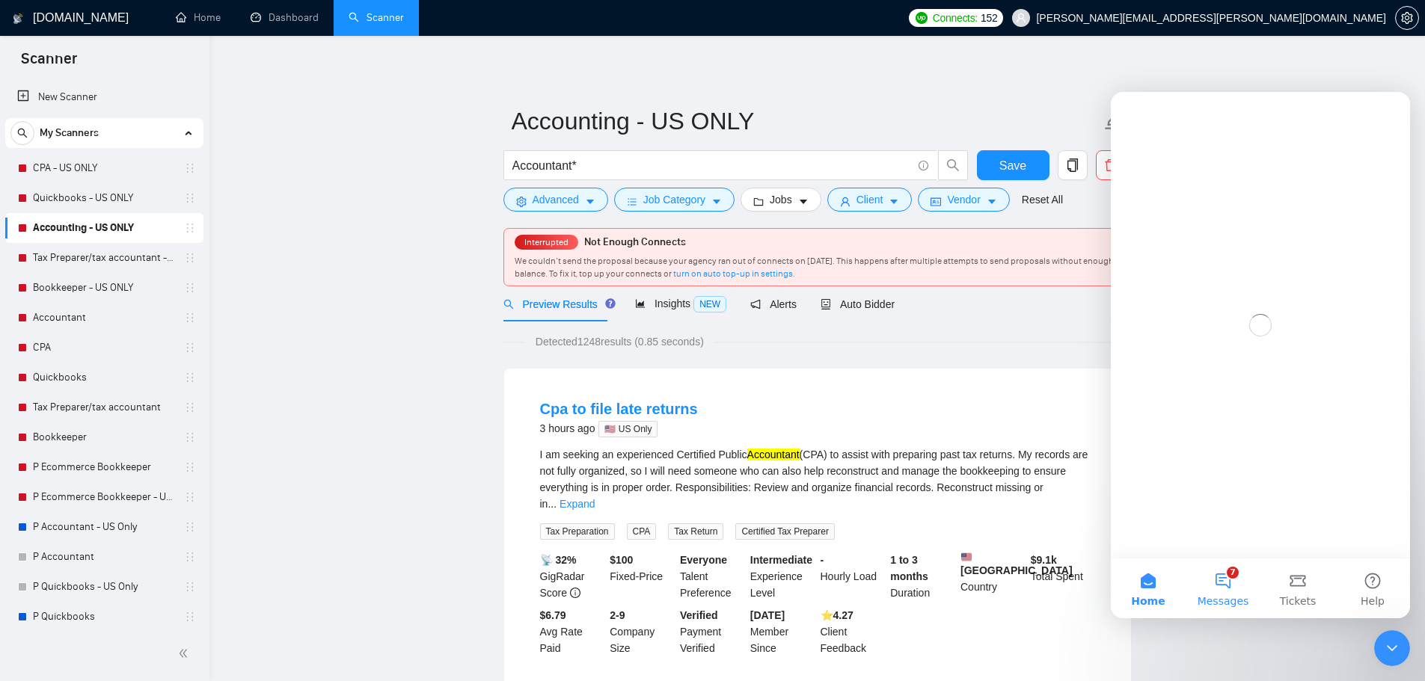
click at [1222, 586] on button "7 Messages" at bounding box center [1222, 589] width 75 height 60
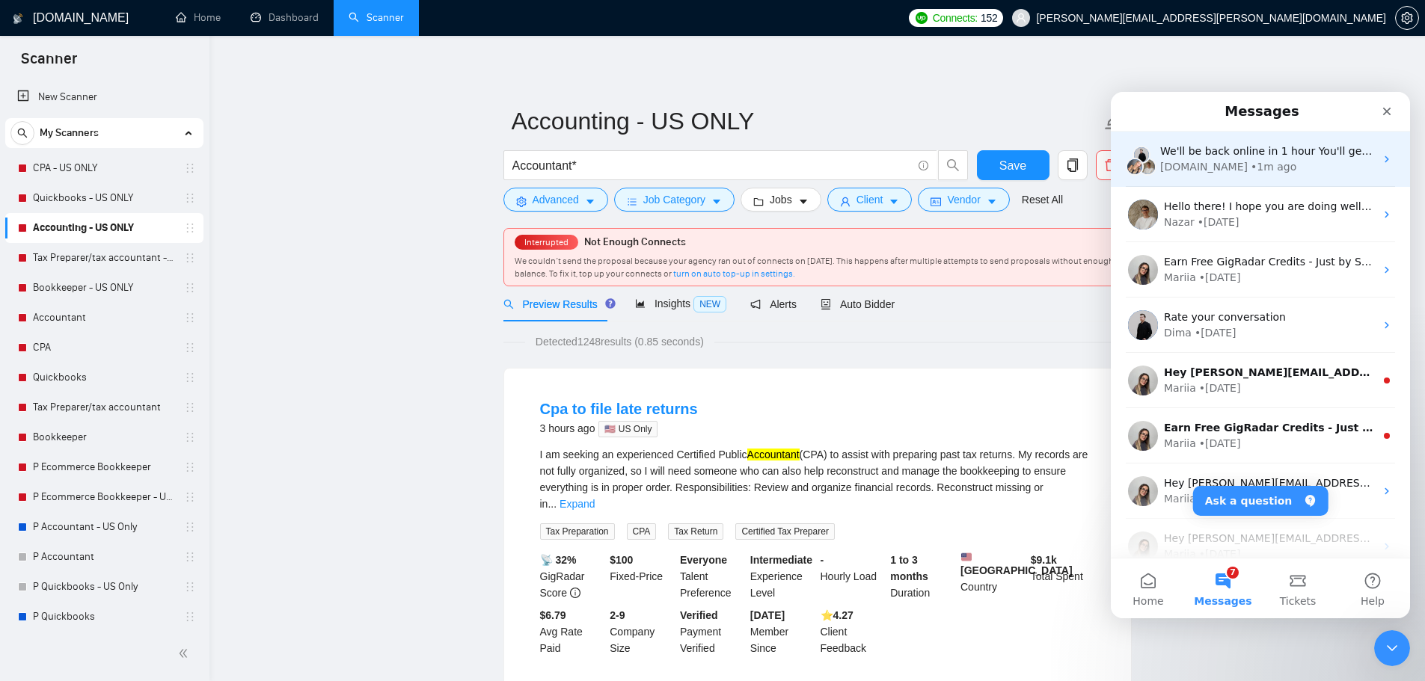
click at [1292, 159] on div "We'll be back online in 1 hour You'll get replies here and to [PERSON_NAME][EMA…" at bounding box center [1267, 152] width 215 height 16
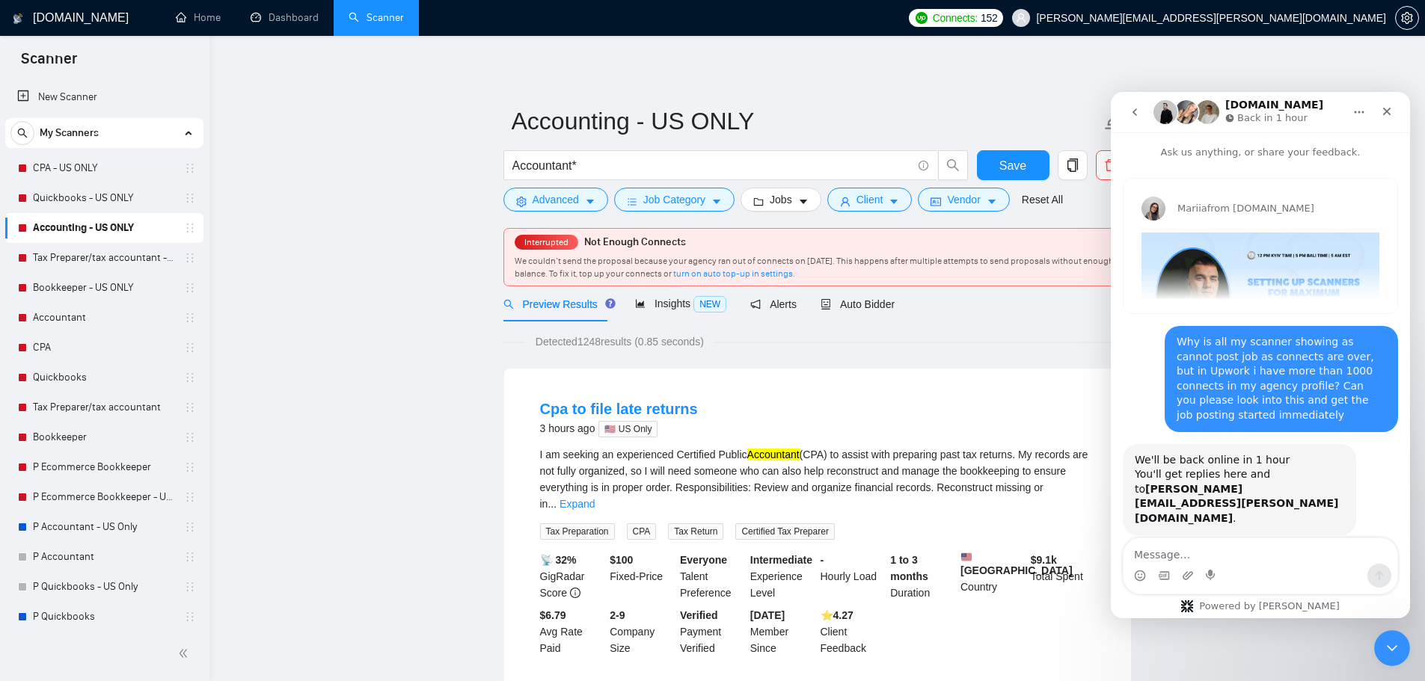
scroll to position [26, 0]
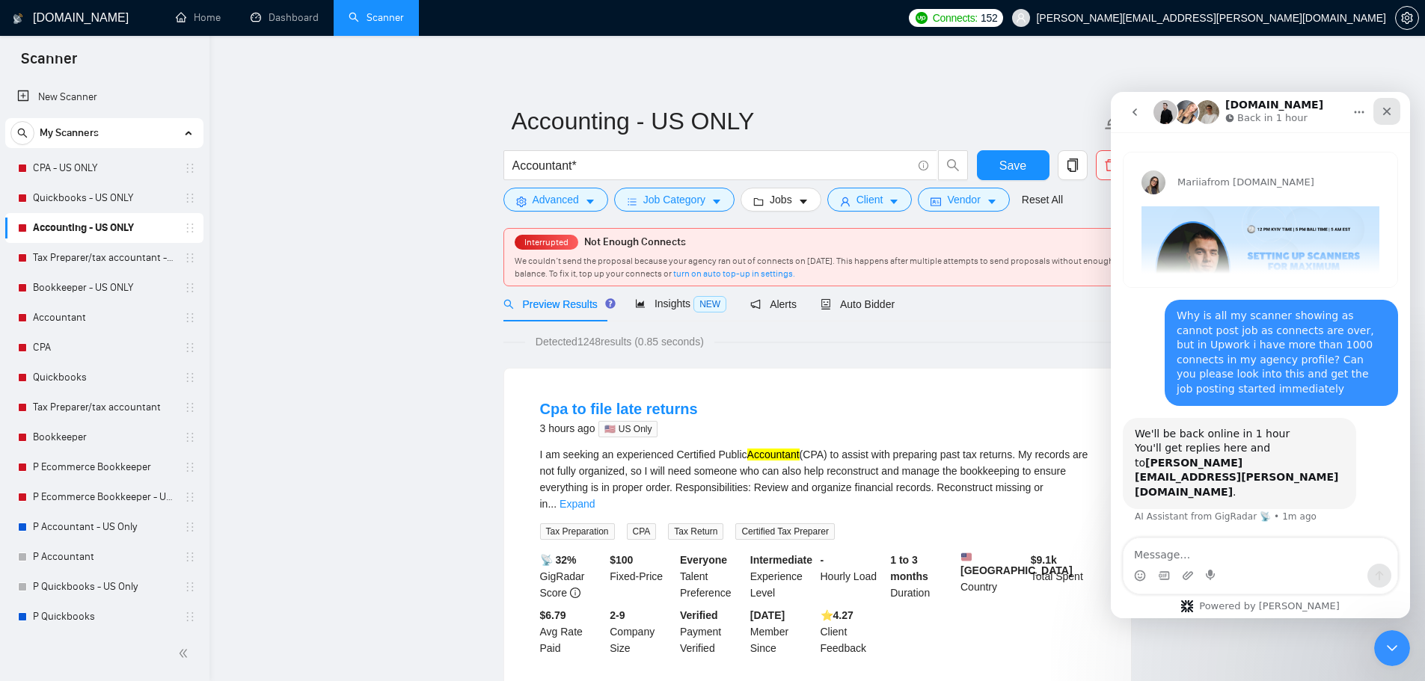
click at [1388, 115] on icon "Close" at bounding box center [1387, 111] width 12 height 12
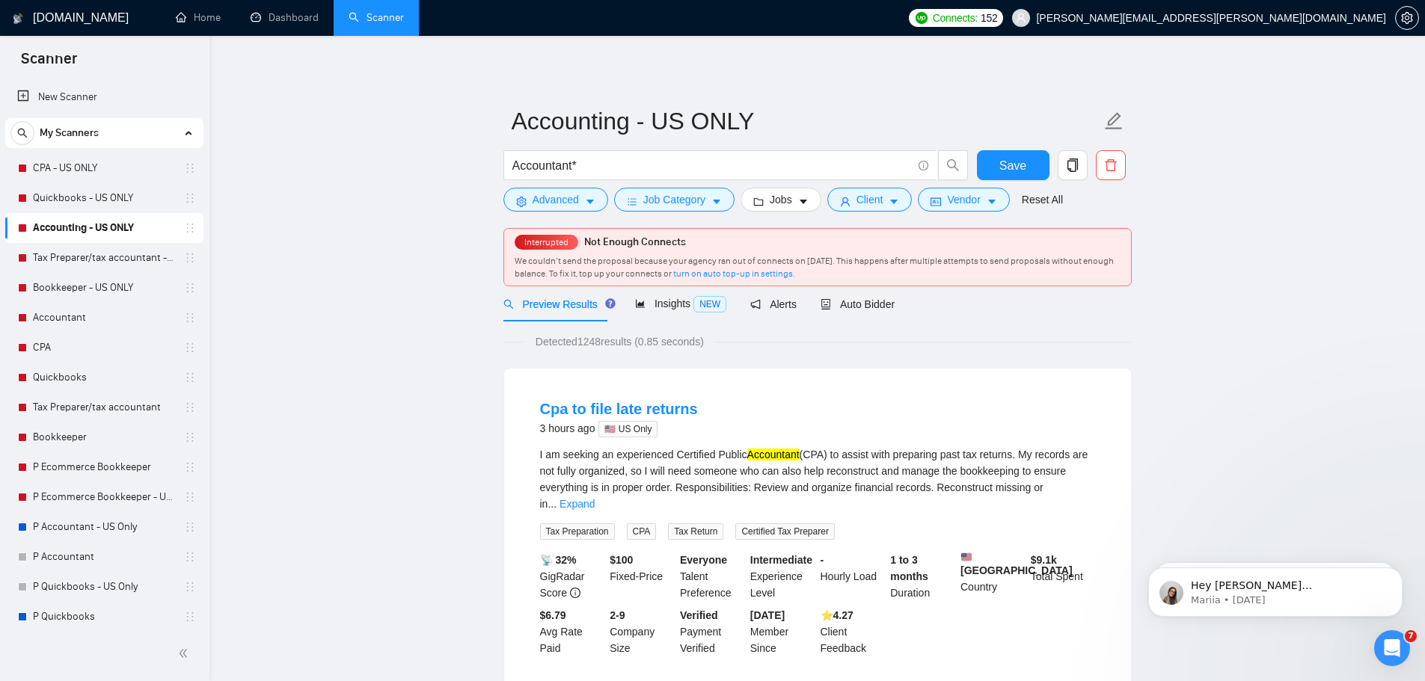
scroll to position [0, 0]
